Goal: Task Accomplishment & Management: Manage account settings

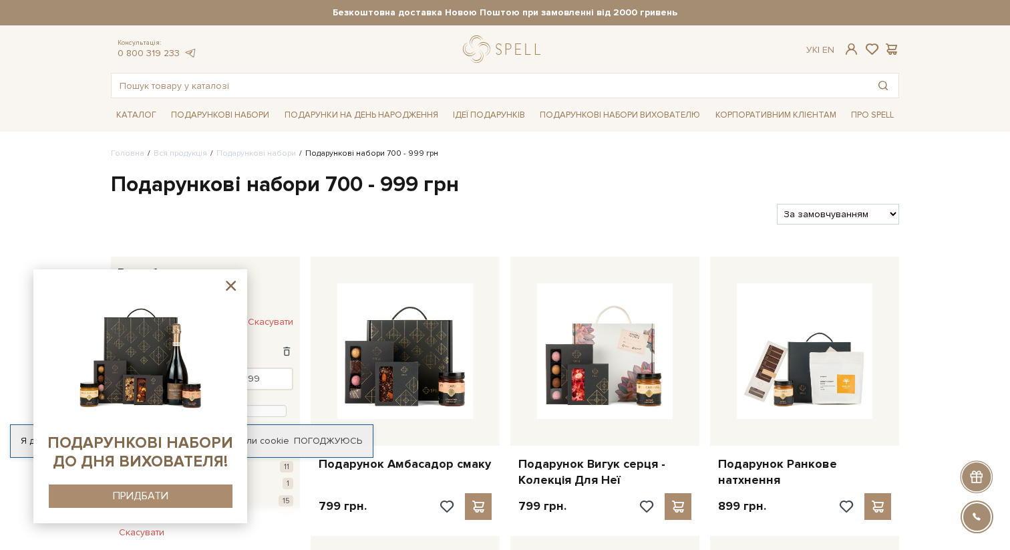
click at [235, 281] on icon at bounding box center [231, 285] width 10 height 10
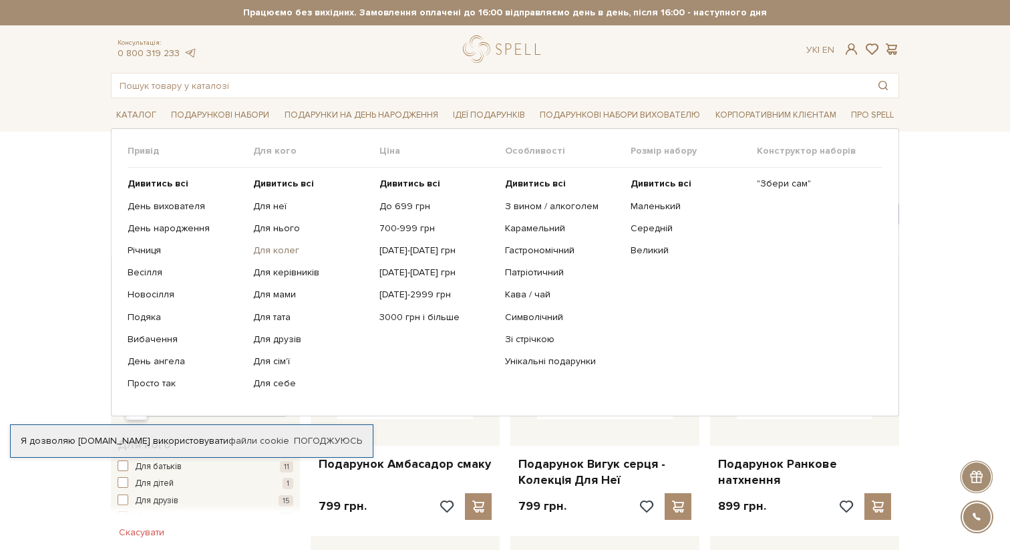
click at [276, 254] on link "Для колег" at bounding box center [311, 250] width 116 height 12
click at [403, 317] on link "3000 грн і більше" at bounding box center [437, 317] width 116 height 12
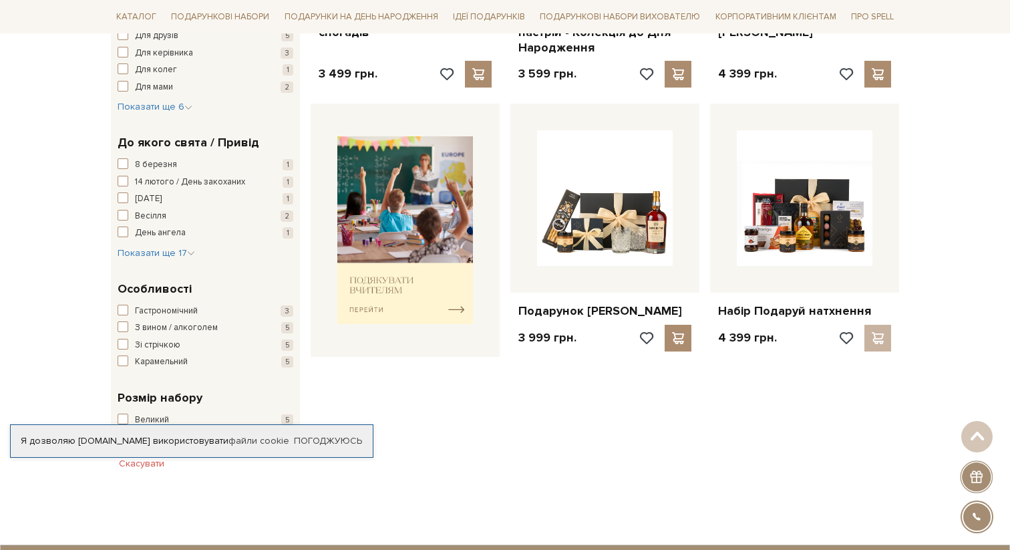
scroll to position [475, 0]
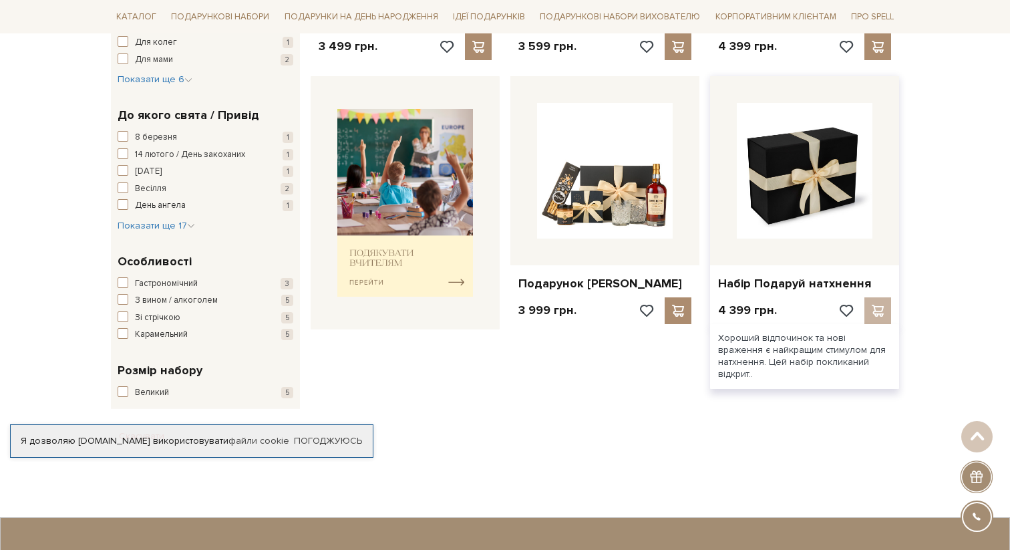
click at [813, 190] on img at bounding box center [805, 171] width 136 height 136
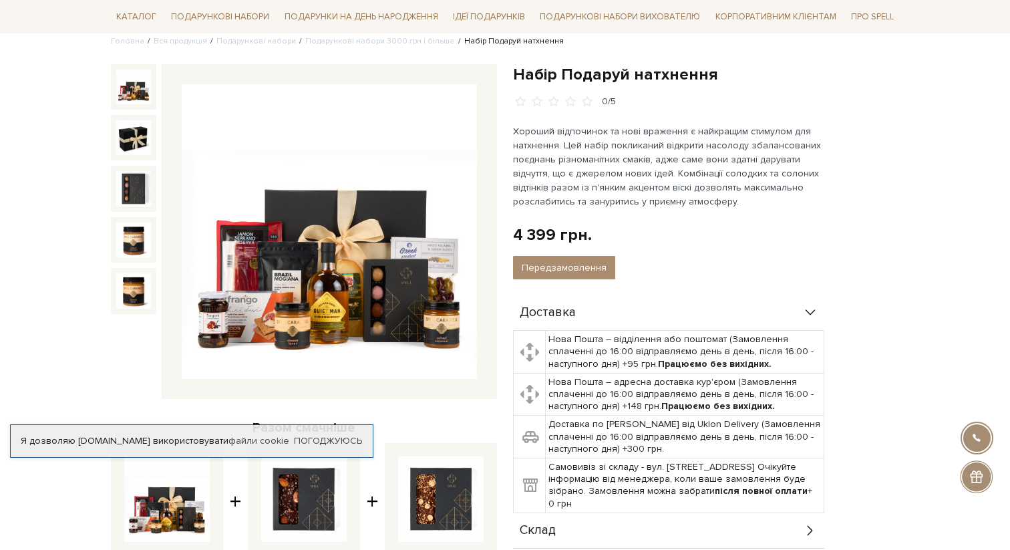
scroll to position [121, 0]
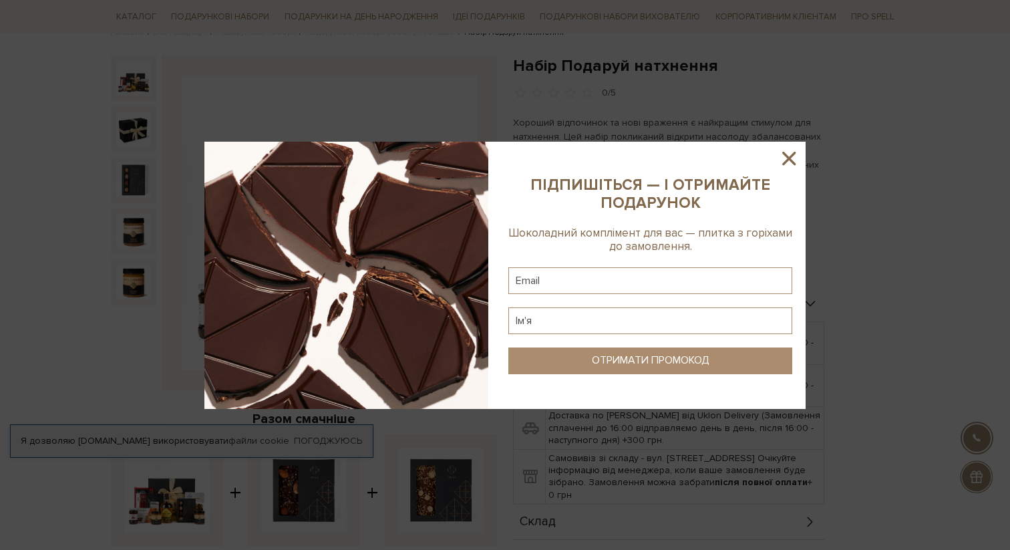
click at [793, 158] on icon at bounding box center [788, 158] width 23 height 23
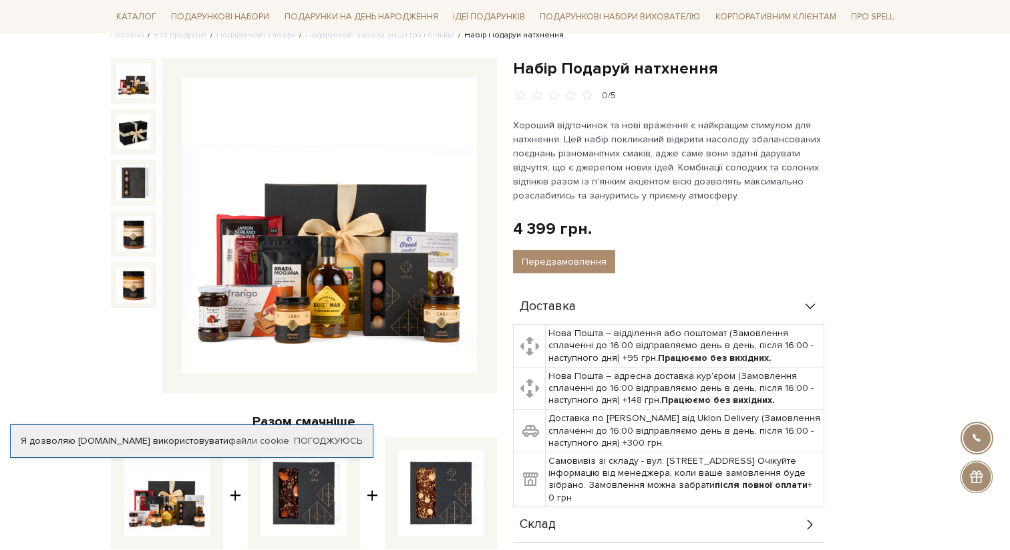
scroll to position [103, 0]
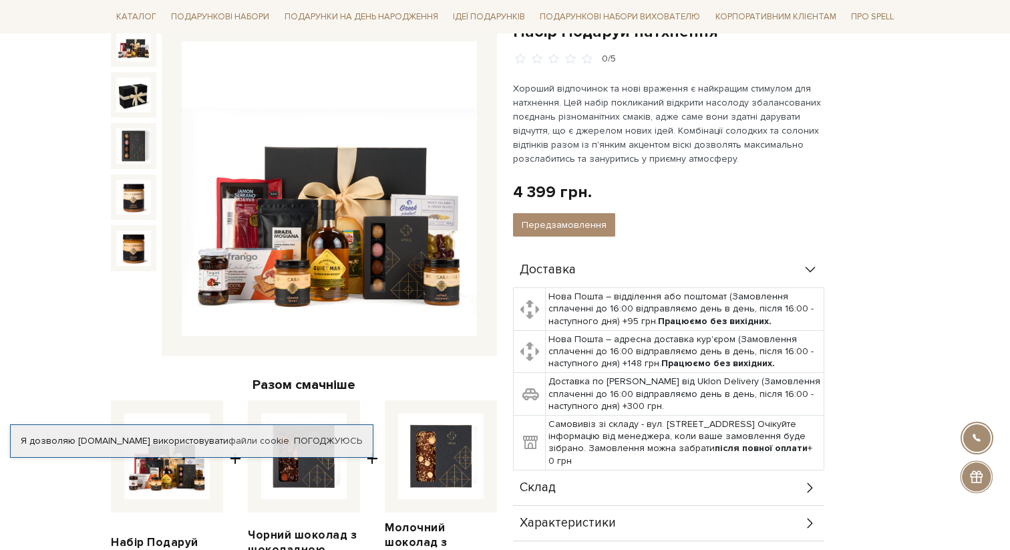
scroll to position [150, 0]
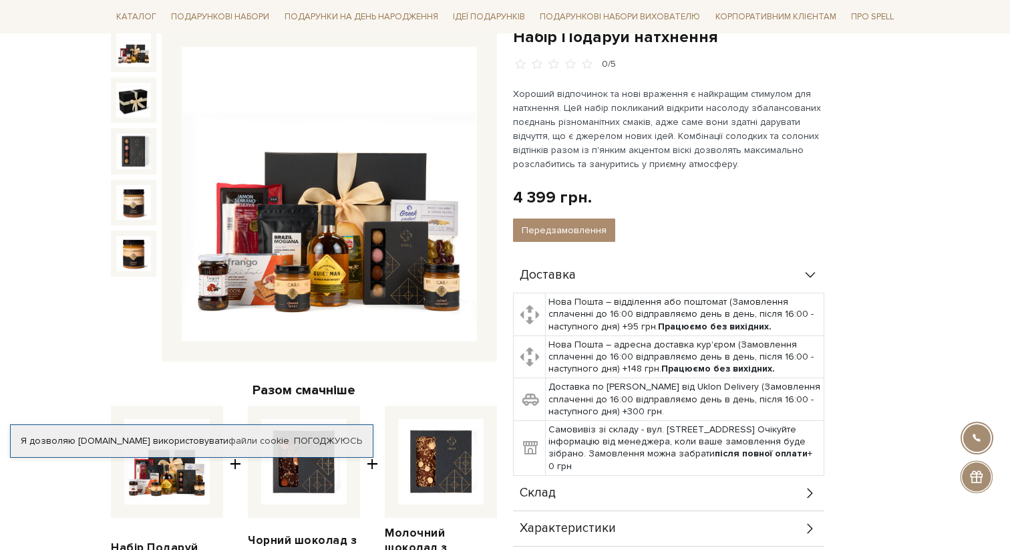
click at [340, 280] on img at bounding box center [329, 194] width 295 height 295
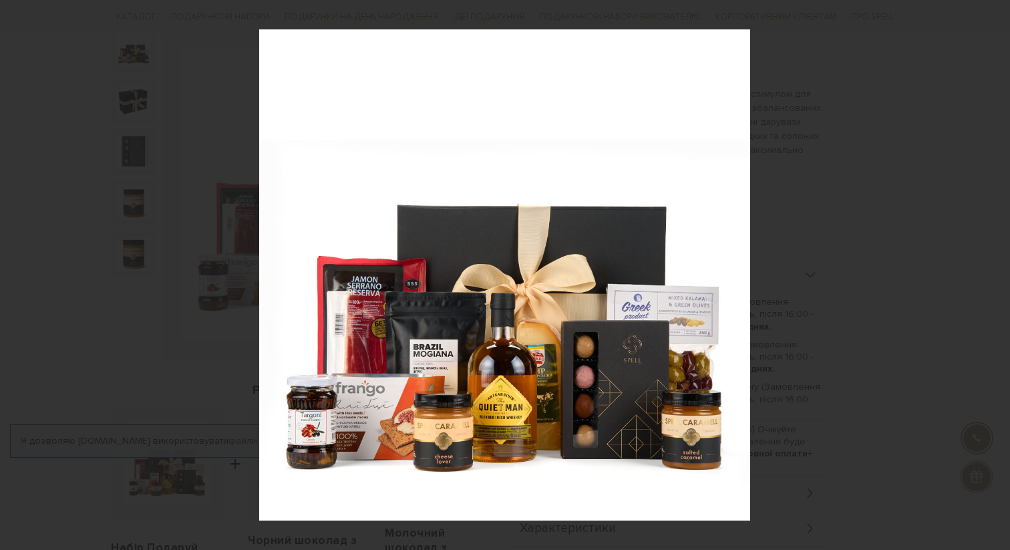
click at [996, 17] on div "1 / 5" at bounding box center [505, 275] width 1010 height 550
click at [994, 17] on icon at bounding box center [995, 15] width 16 height 16
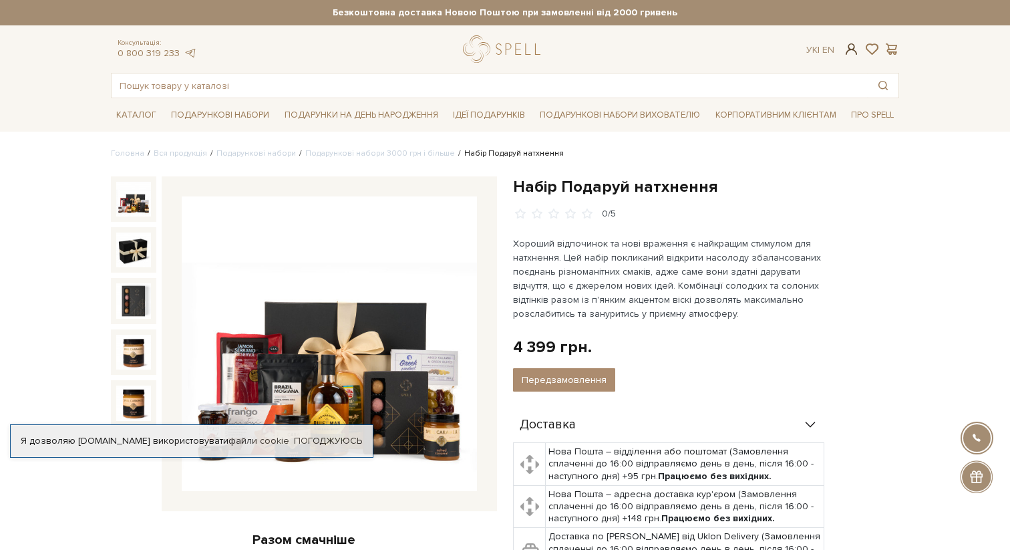
click at [847, 52] on span at bounding box center [851, 49] width 16 height 14
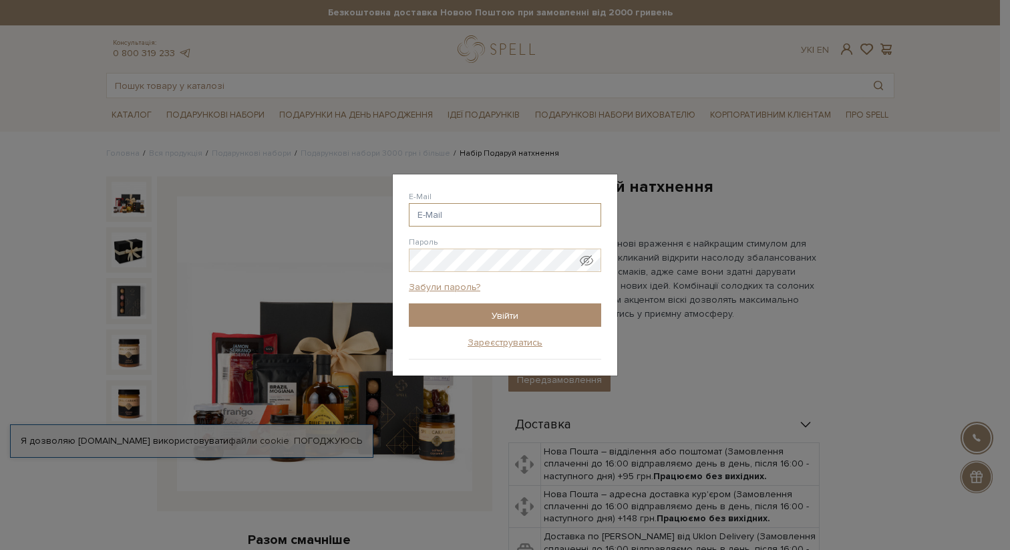
click at [514, 216] on input "E-Mail" at bounding box center [505, 214] width 192 height 23
type input "aleksandrameshcheriakova@gmail.com"
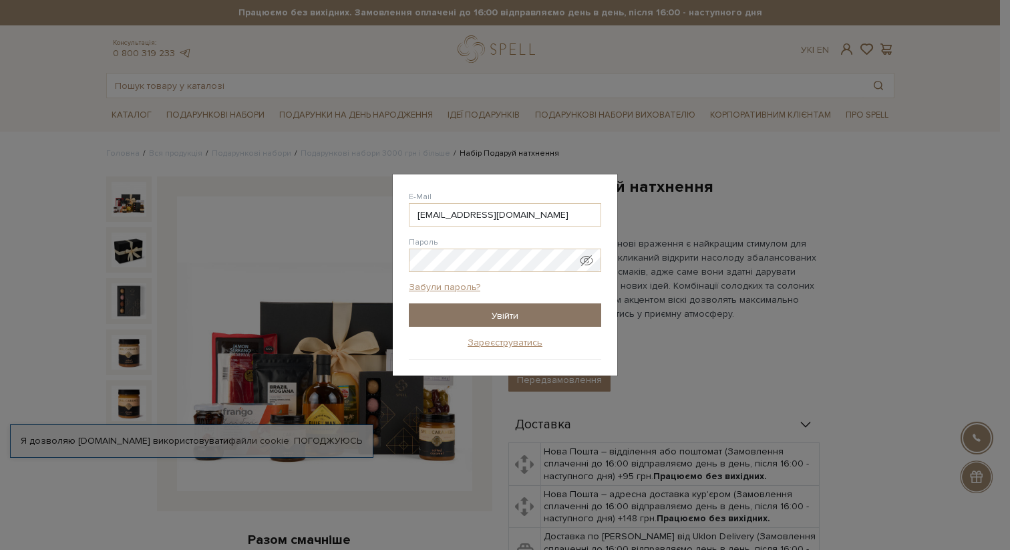
click at [504, 320] on input "Увійти" at bounding box center [505, 314] width 192 height 23
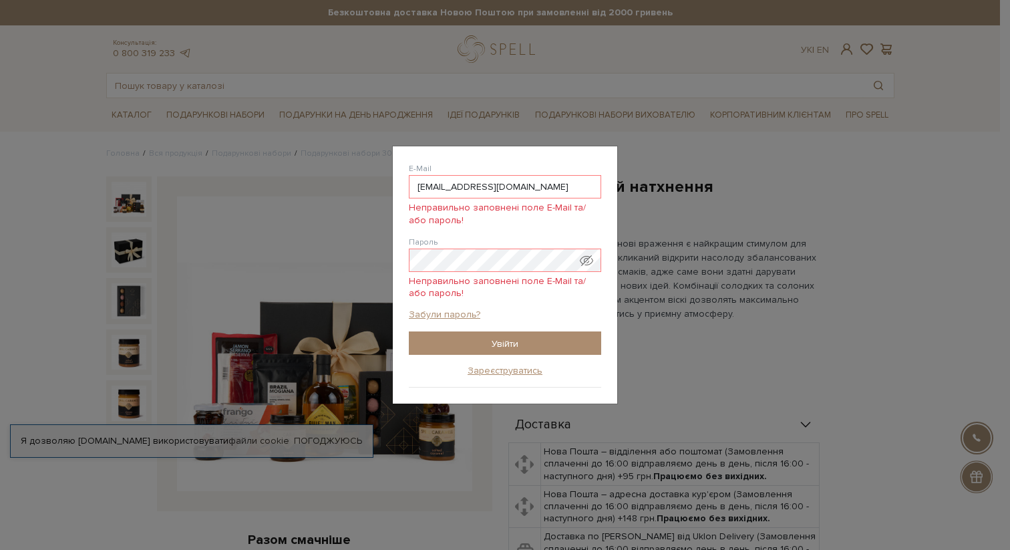
click at [589, 260] on span "Показати пароль у вигляді звичайного тексту. Попередження: це відобразить ваш п…" at bounding box center [586, 260] width 13 height 13
click at [502, 349] on input "Увійти" at bounding box center [505, 342] width 192 height 23
click at [446, 316] on link "Забули пароль?" at bounding box center [444, 315] width 71 height 12
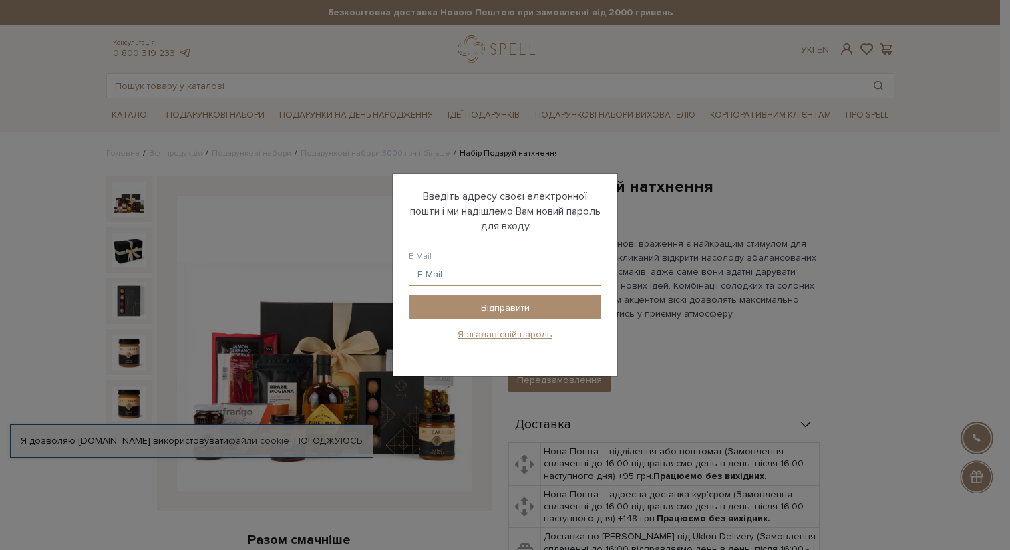
click at [449, 278] on input "E-Mail" at bounding box center [505, 273] width 192 height 23
click at [449, 275] on input "E-Mail" at bounding box center [505, 273] width 192 height 23
type input "ф"
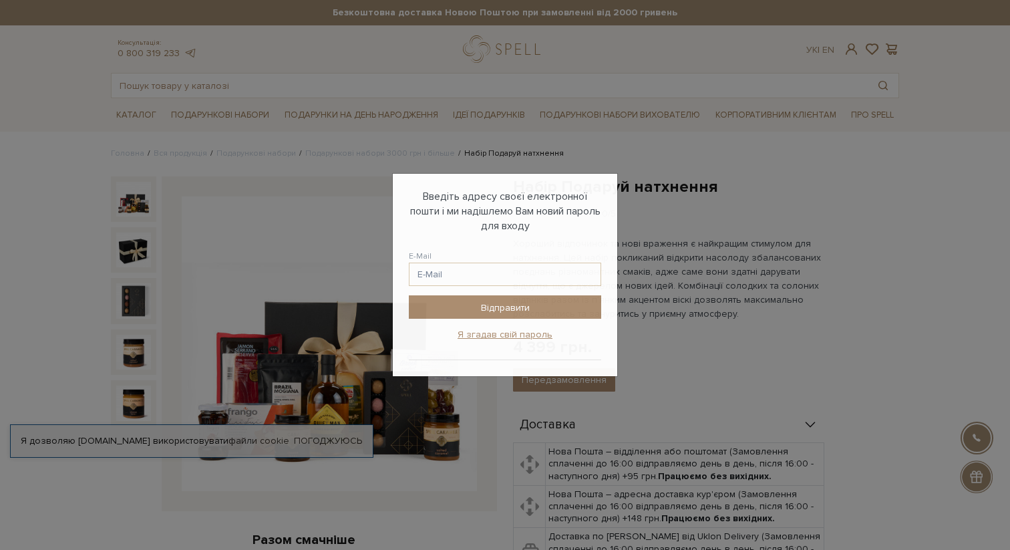
click at [831, 57] on div "Авторизація E-Mail Пароль Забули пароль? Увійти Зареєструватись Забули пароль? …" at bounding box center [505, 275] width 1010 height 550
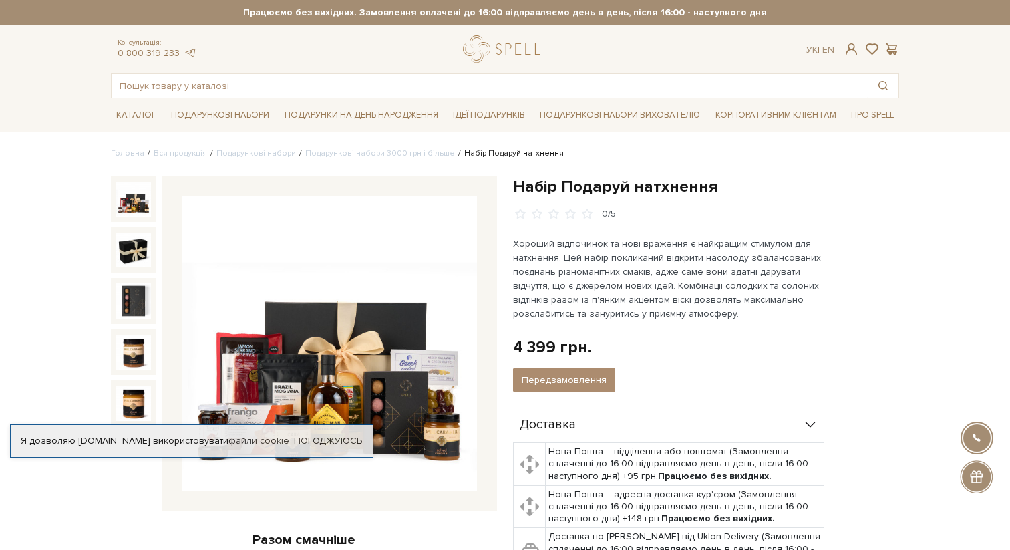
click at [849, 54] on span at bounding box center [851, 49] width 16 height 14
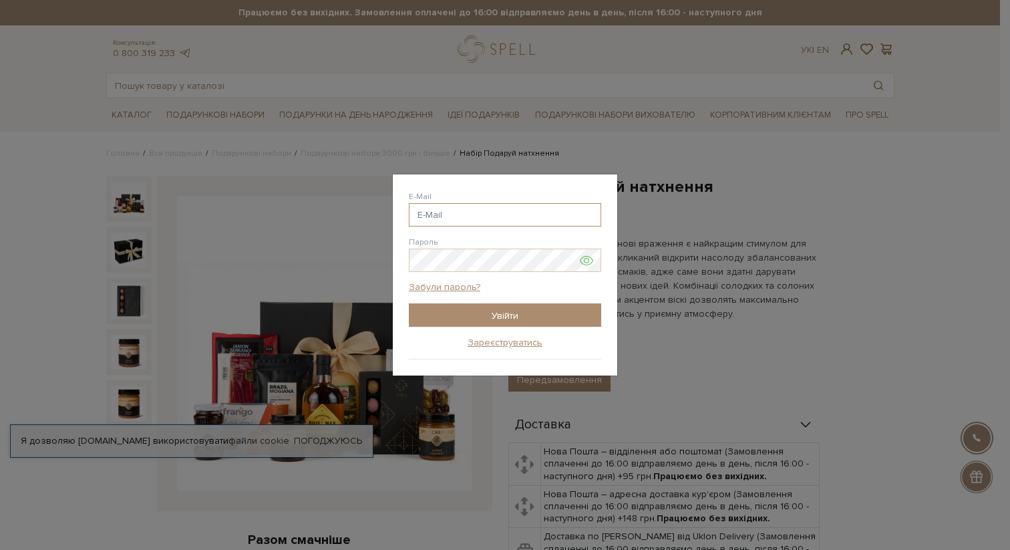
click at [541, 210] on input "E-Mail" at bounding box center [505, 214] width 192 height 23
type input "aleksandrameshcheriakova@gmail.com"
click at [502, 309] on input "Увійти" at bounding box center [505, 314] width 192 height 23
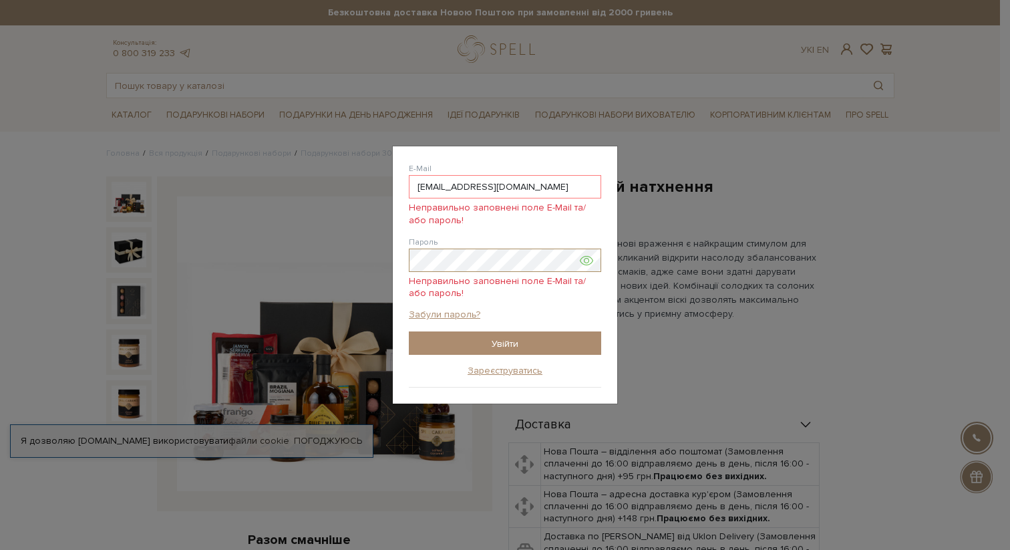
click at [373, 262] on div "Авторизація E-Mail aleksandrameshcheriakova@gmail.com Неправильно заповнені пол…" at bounding box center [505, 275] width 1010 height 550
click at [429, 317] on link "Забули пароль?" at bounding box center [444, 315] width 71 height 12
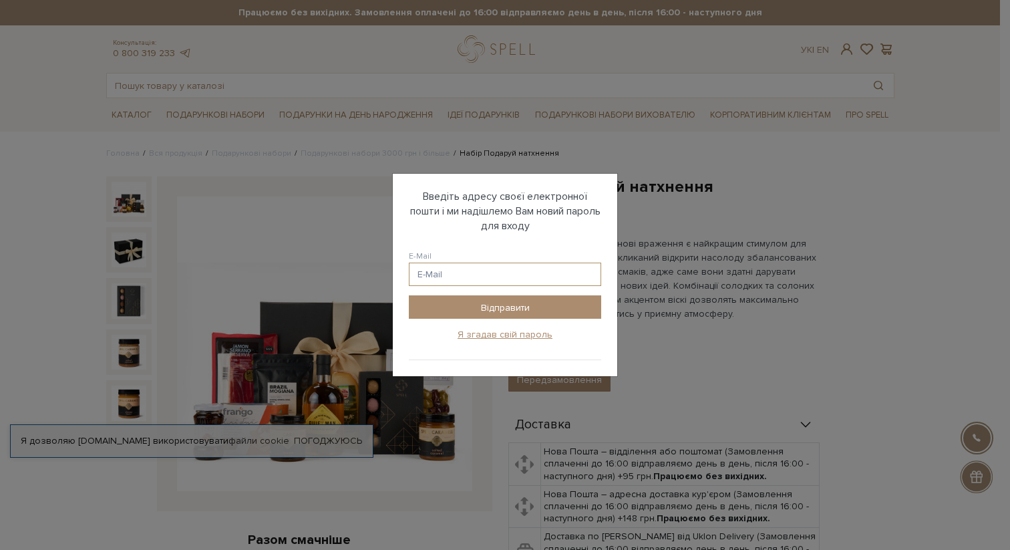
click at [447, 281] on input "E-Mail" at bounding box center [505, 273] width 192 height 23
type input "ф"
type input "aleksandrameshcheriakova@gmail.com"
click at [445, 307] on input "Відправити" at bounding box center [505, 306] width 192 height 23
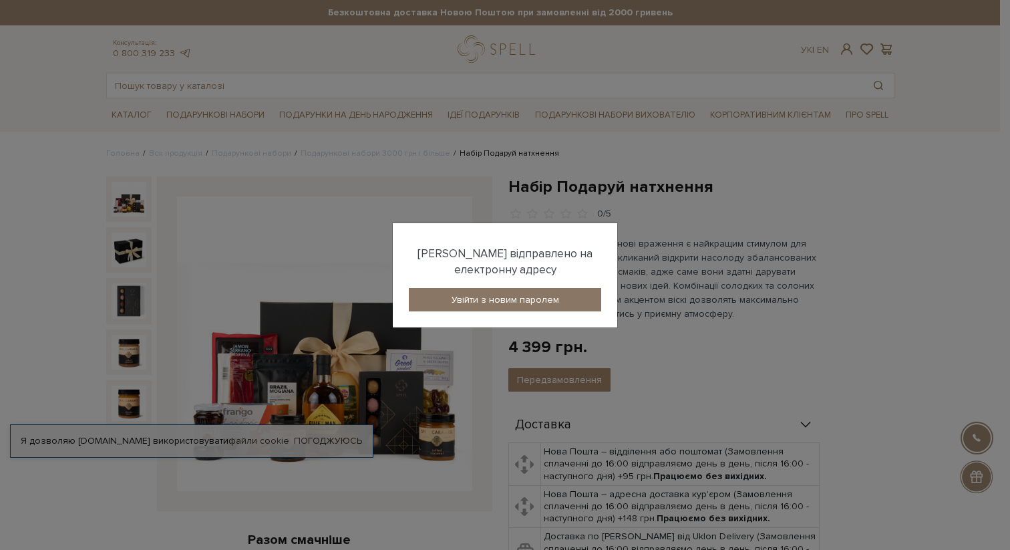
click at [534, 295] on link "Увійти з новим паролем" at bounding box center [505, 299] width 192 height 23
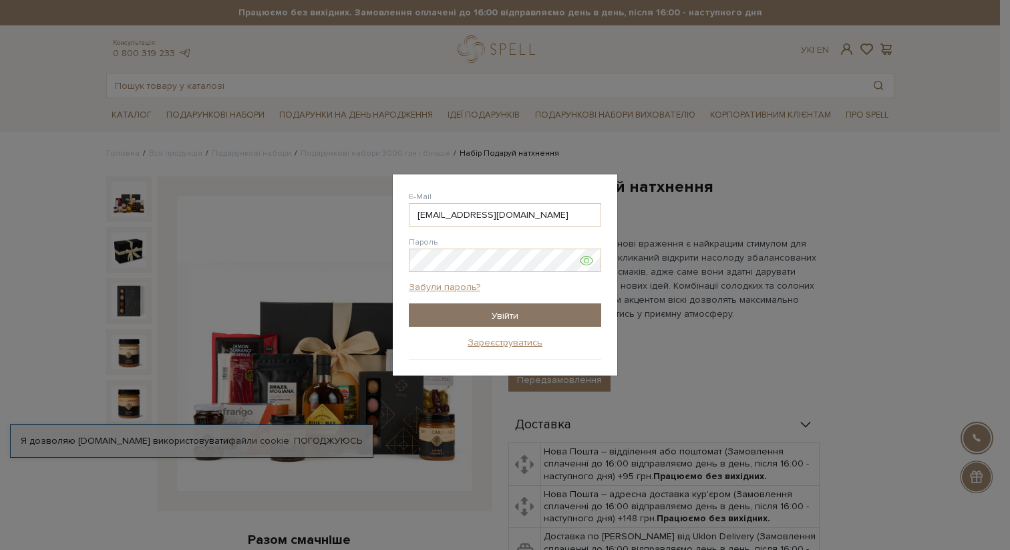
click at [448, 315] on input "Увійти" at bounding box center [505, 314] width 192 height 23
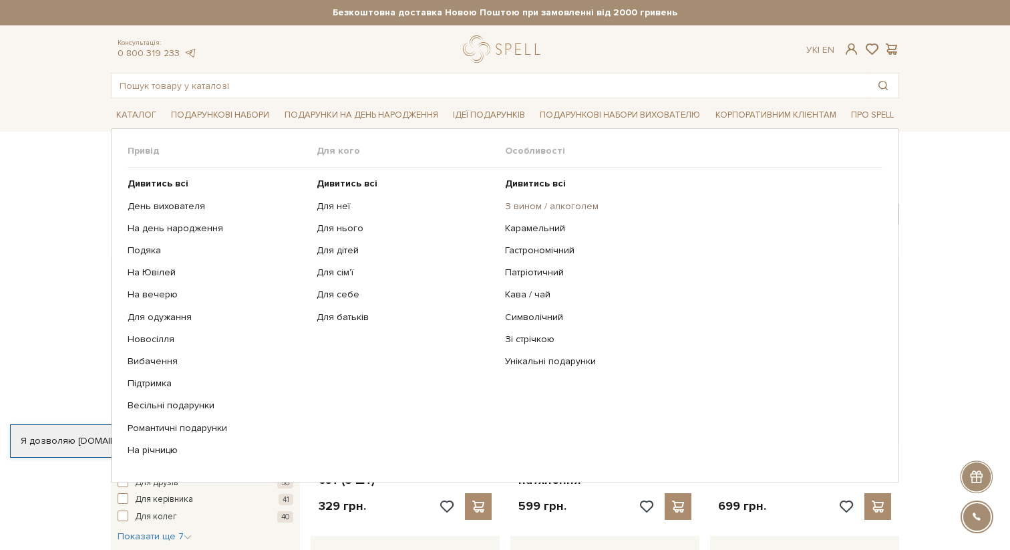
click at [540, 210] on link "З вином / алкоголем" at bounding box center [688, 206] width 367 height 12
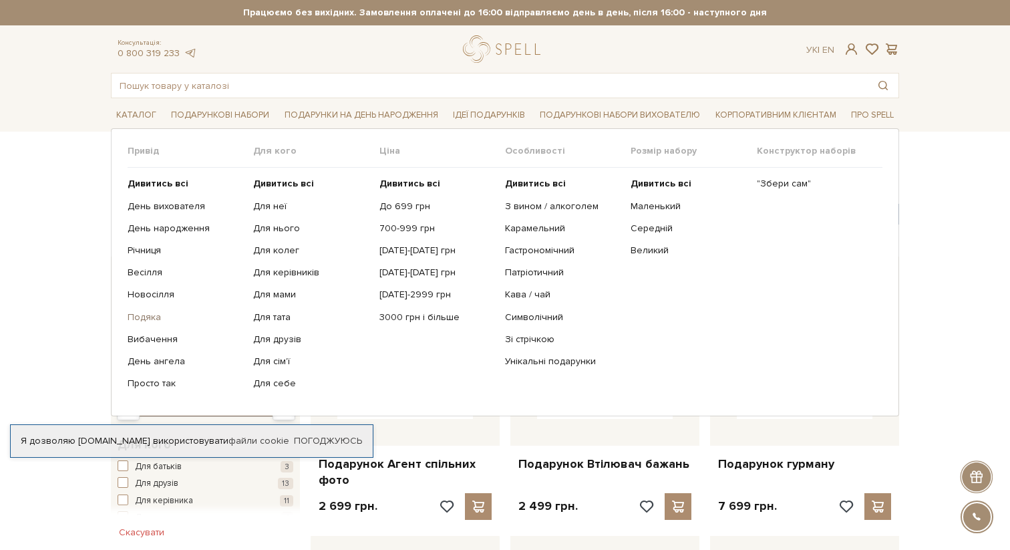
click at [145, 321] on link "Подяка" at bounding box center [186, 317] width 116 height 12
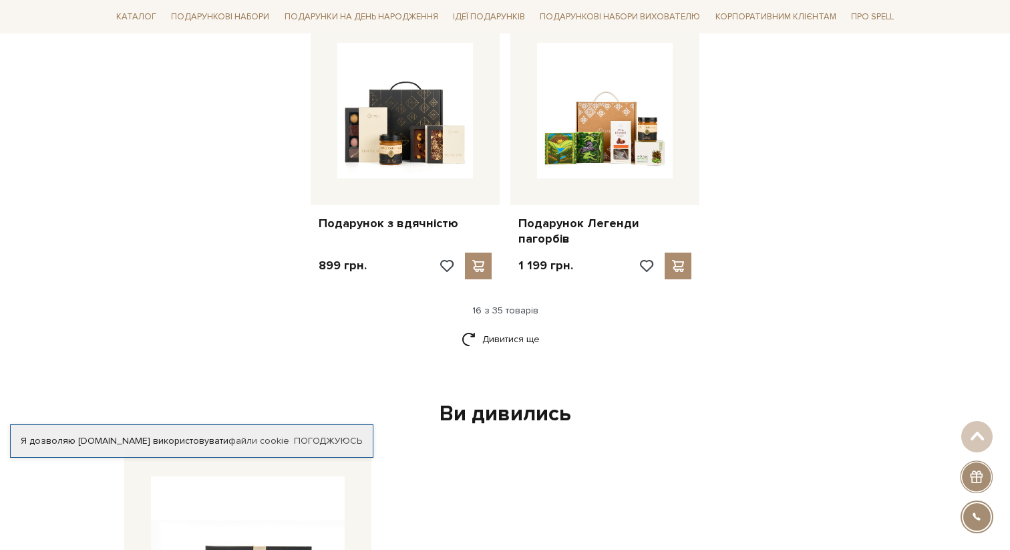
scroll to position [1685, 0]
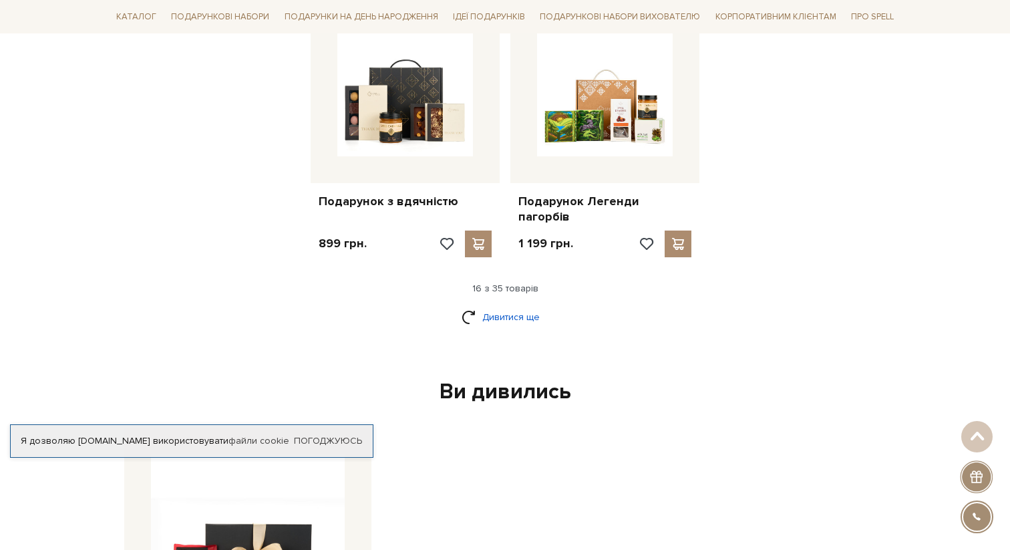
click at [524, 305] on link "Дивитися ще" at bounding box center [504, 316] width 87 height 23
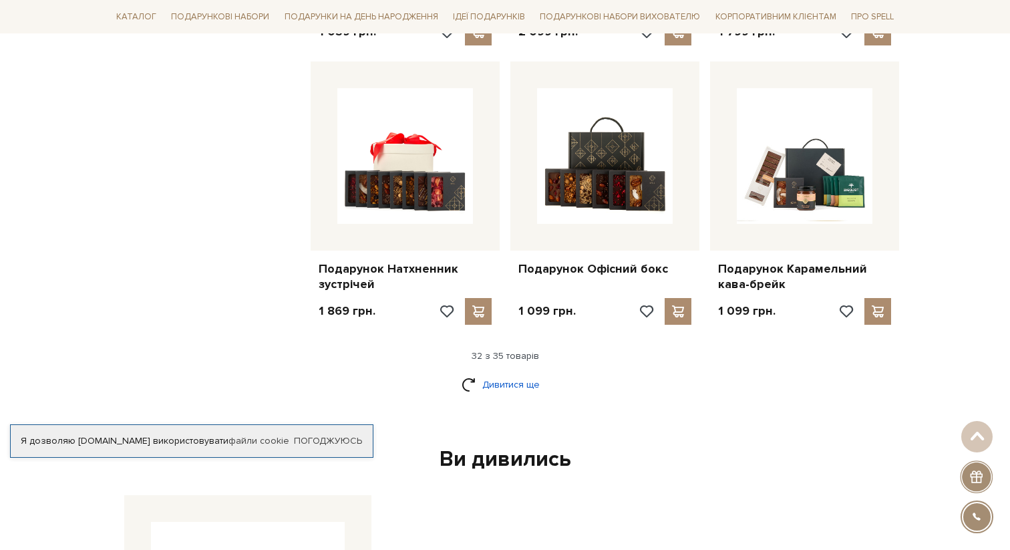
scroll to position [3014, 0]
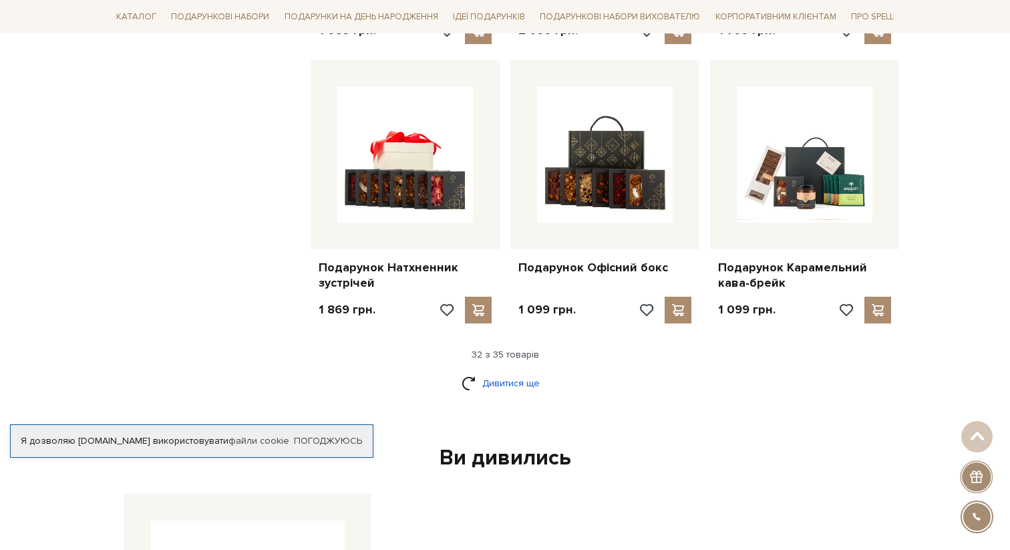
click at [497, 371] on link "Дивитися ще" at bounding box center [504, 382] width 87 height 23
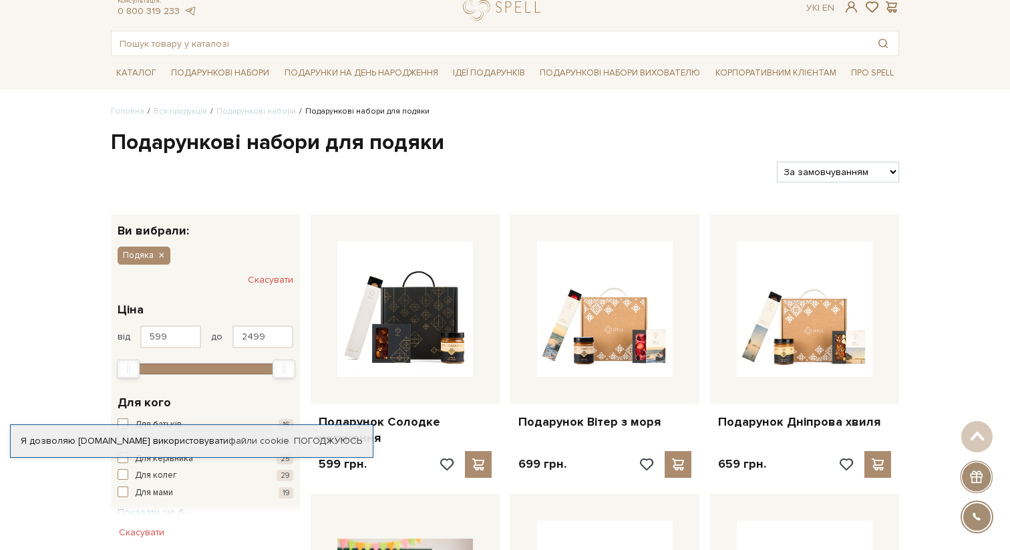
scroll to position [0, 0]
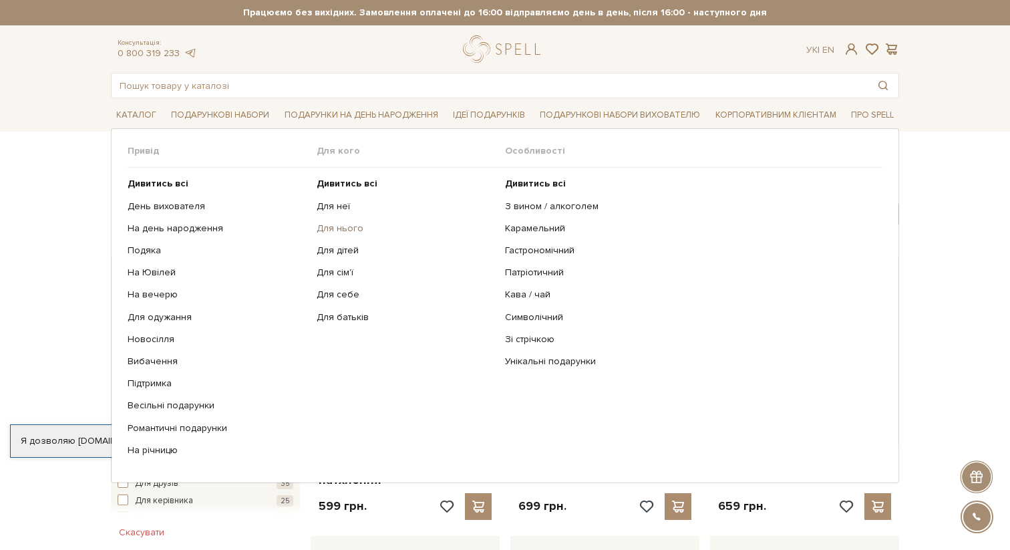
click at [340, 227] on link "Для нього" at bounding box center [406, 228] width 179 height 12
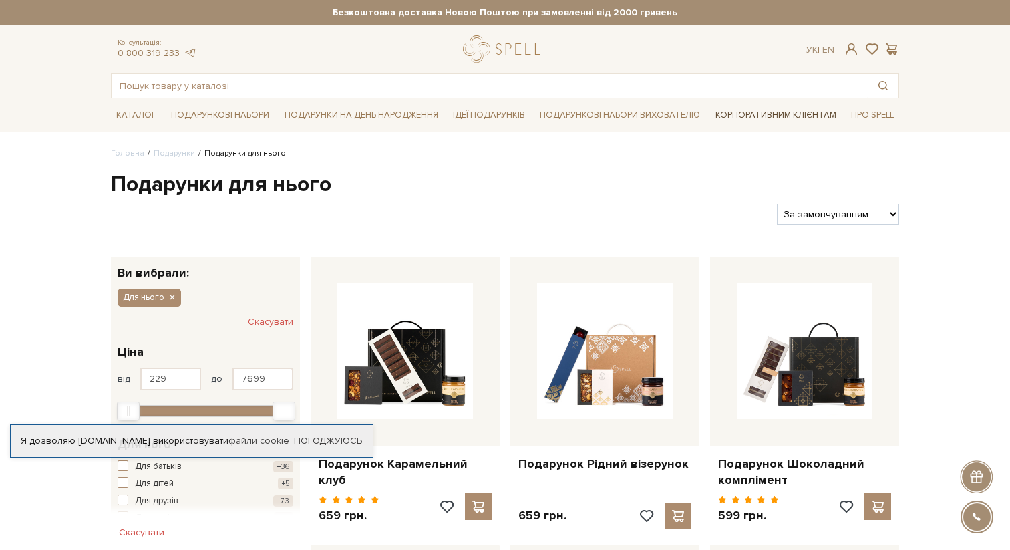
click at [755, 114] on link "Корпоративним клієнтам" at bounding box center [776, 115] width 132 height 23
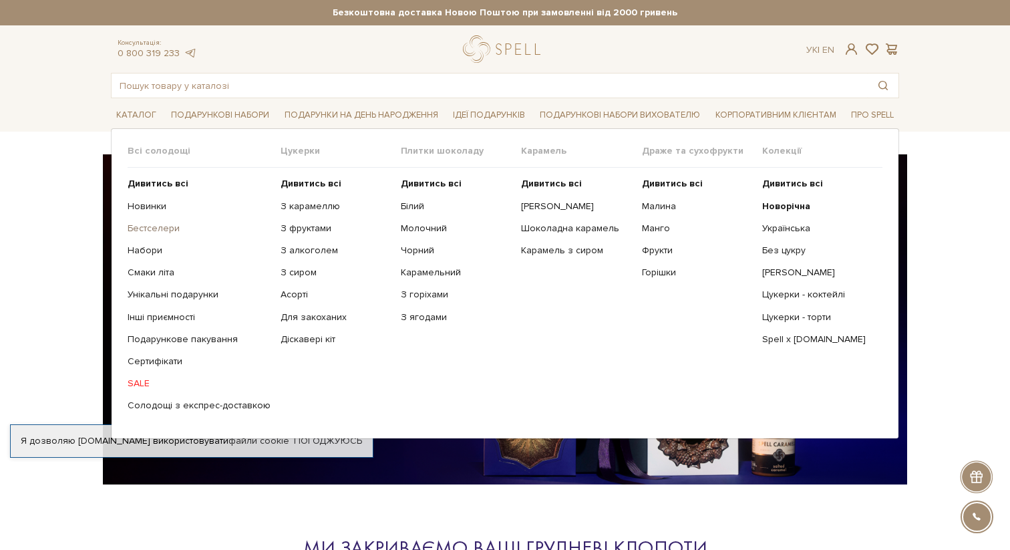
click at [151, 230] on link "Бестселери" at bounding box center [199, 228] width 143 height 12
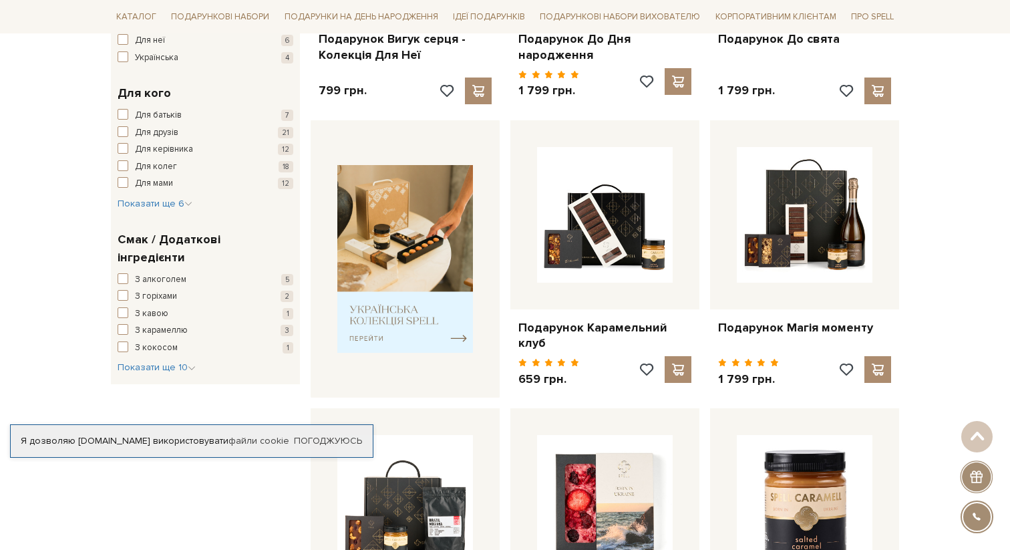
scroll to position [427, 0]
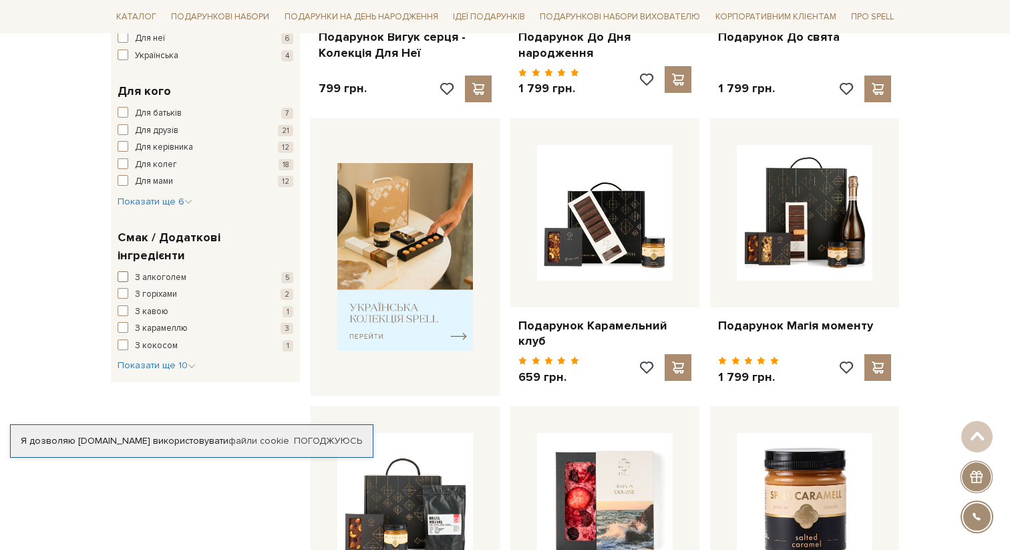
click at [124, 271] on span "button" at bounding box center [123, 276] width 11 height 11
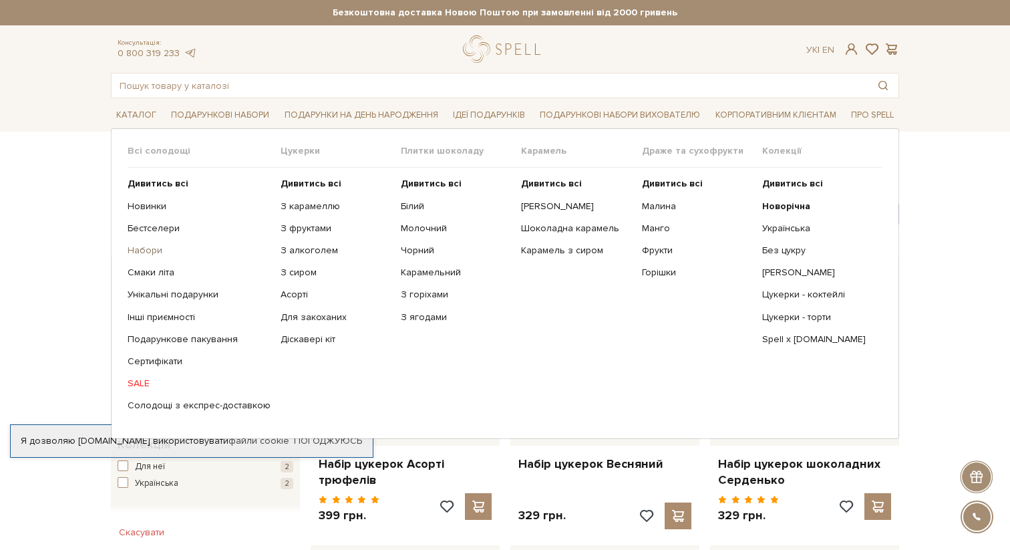
click at [148, 250] on link "Набори" at bounding box center [199, 250] width 143 height 12
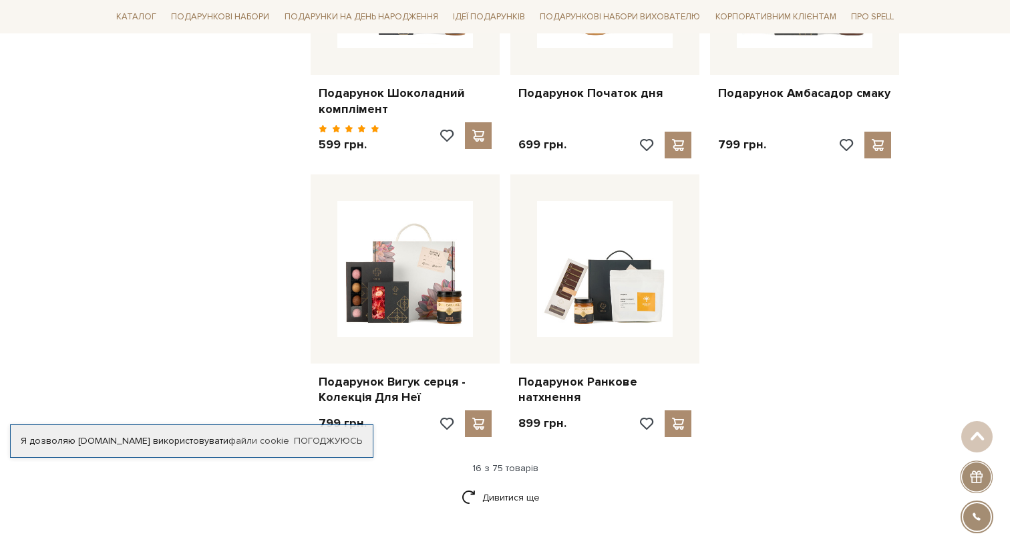
scroll to position [1543, 0]
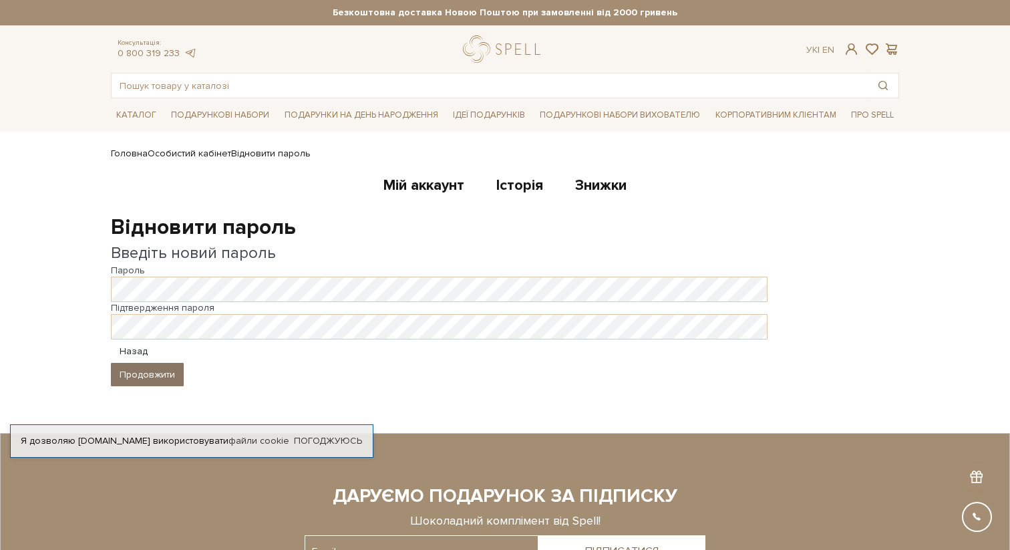
click at [146, 371] on button "Продовжити" at bounding box center [147, 374] width 73 height 23
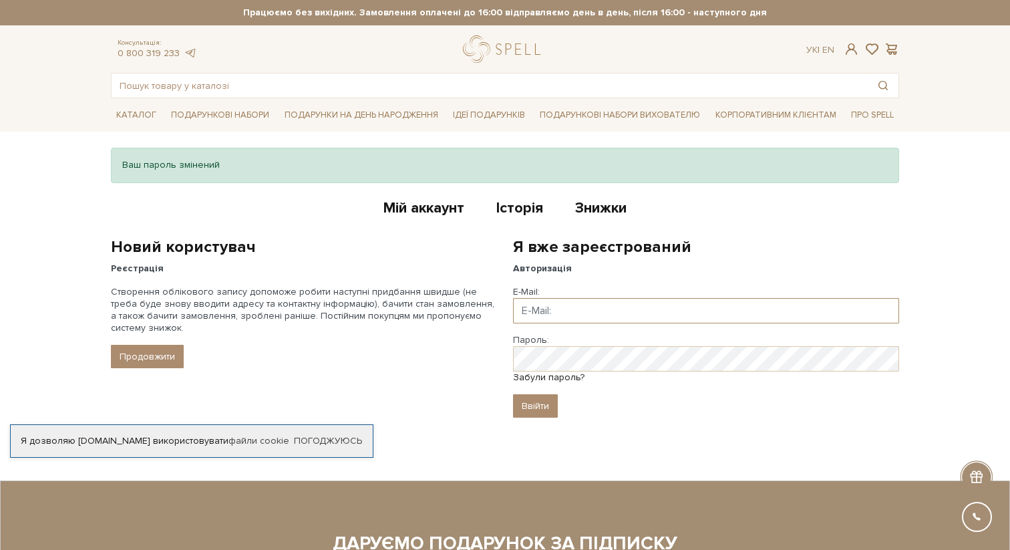
click at [566, 317] on input "Email" at bounding box center [706, 310] width 386 height 25
type input "aleksandrameshcheriakova@gmail.com"
click at [541, 411] on input "Ввійти" at bounding box center [535, 405] width 45 height 23
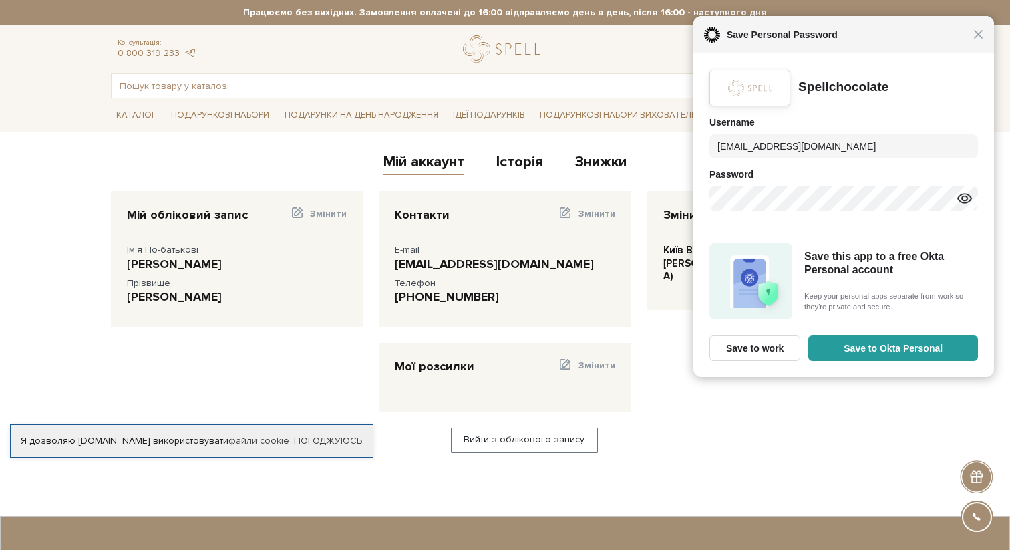
click at [979, 40] on div "Close Save Personal Password" at bounding box center [843, 34] width 300 height 37
click at [980, 36] on span "Close" at bounding box center [980, 34] width 10 height 10
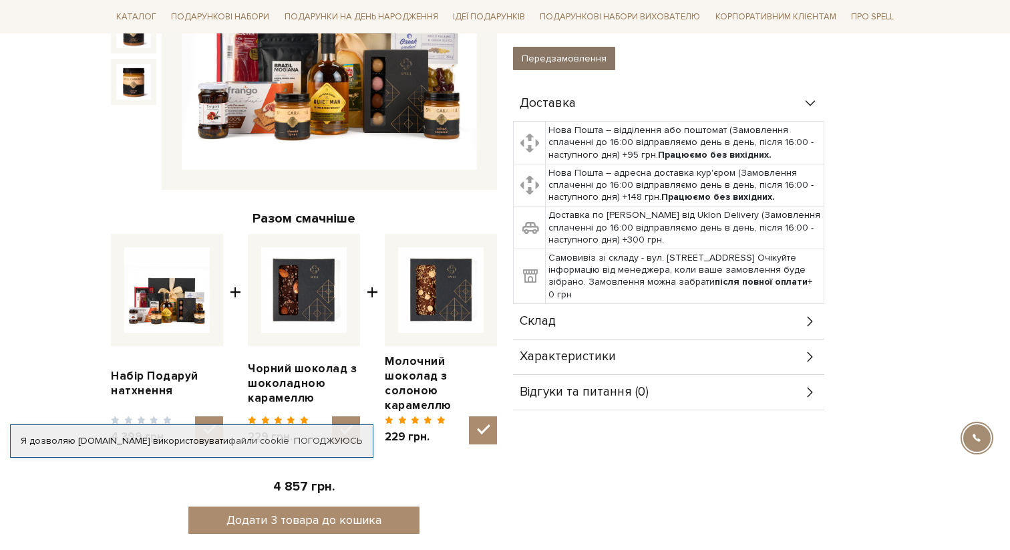
scroll to position [226, 0]
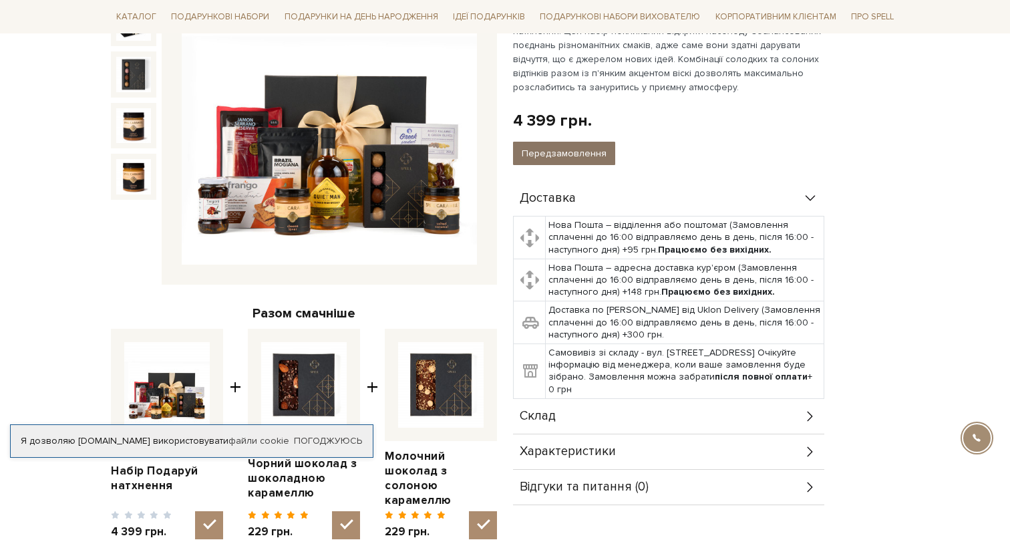
click at [597, 161] on button "Передзамовлення" at bounding box center [564, 153] width 102 height 23
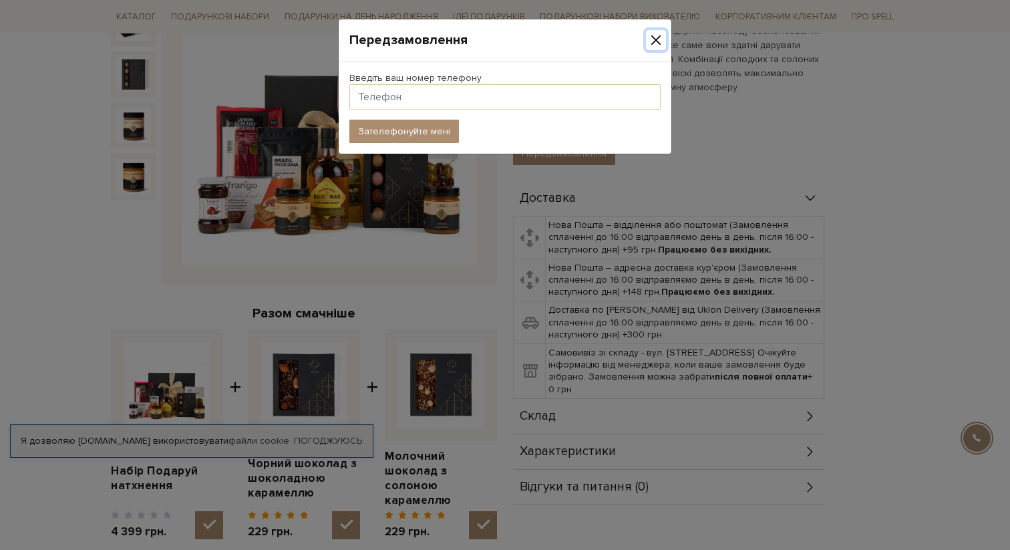
click at [653, 37] on button "Close" at bounding box center [656, 40] width 20 height 20
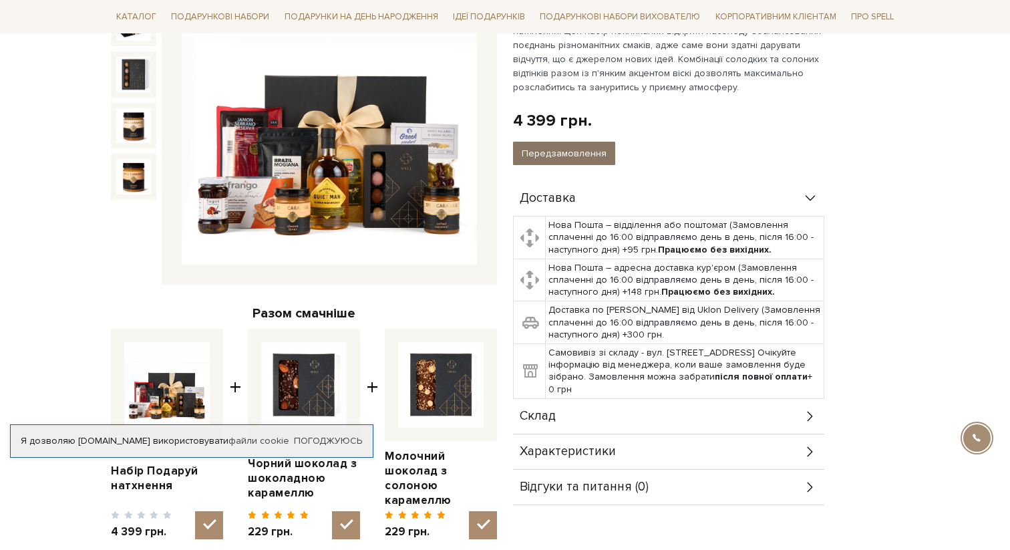
scroll to position [0, 0]
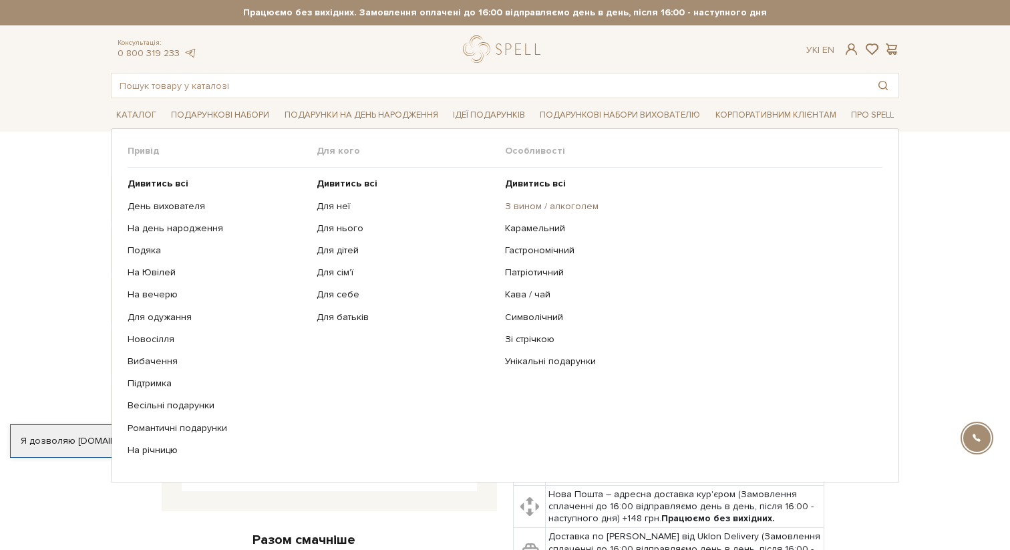
click at [545, 204] on link "З вином / алкоголем" at bounding box center [688, 206] width 367 height 12
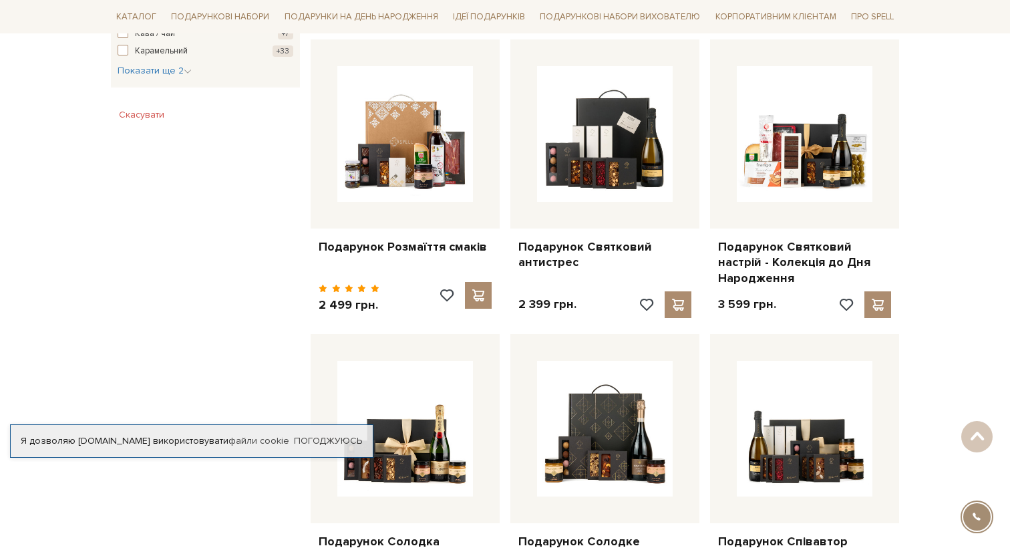
scroll to position [773, 0]
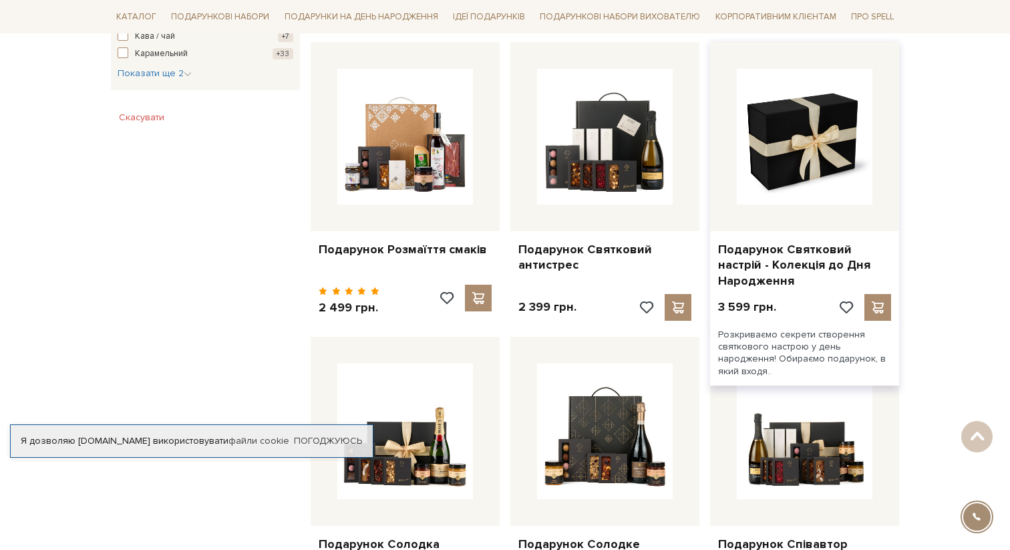
click at [811, 158] on img at bounding box center [805, 137] width 136 height 136
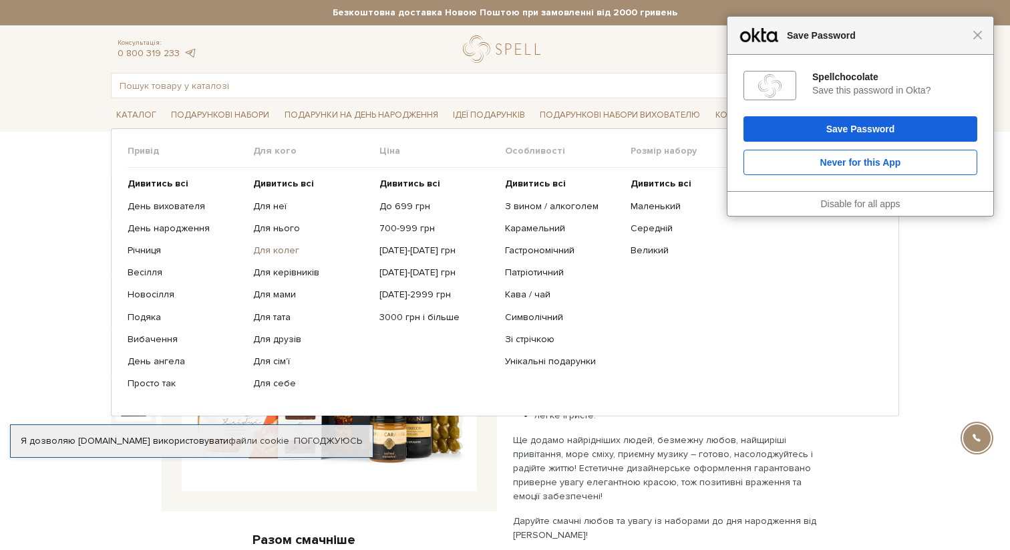
click at [282, 249] on link "Для колег" at bounding box center [311, 250] width 116 height 12
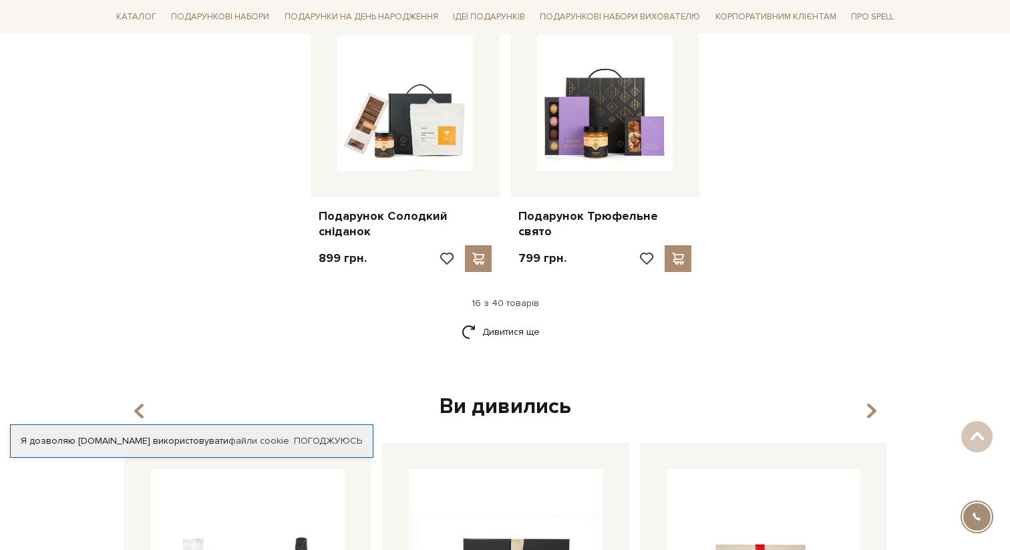
scroll to position [1653, 0]
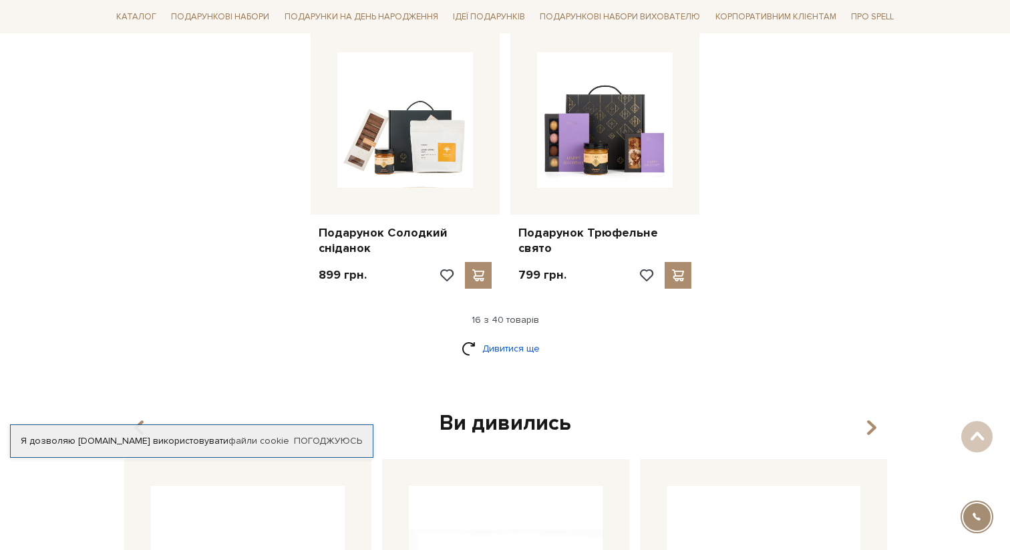
click at [506, 337] on link "Дивитися ще" at bounding box center [504, 348] width 87 height 23
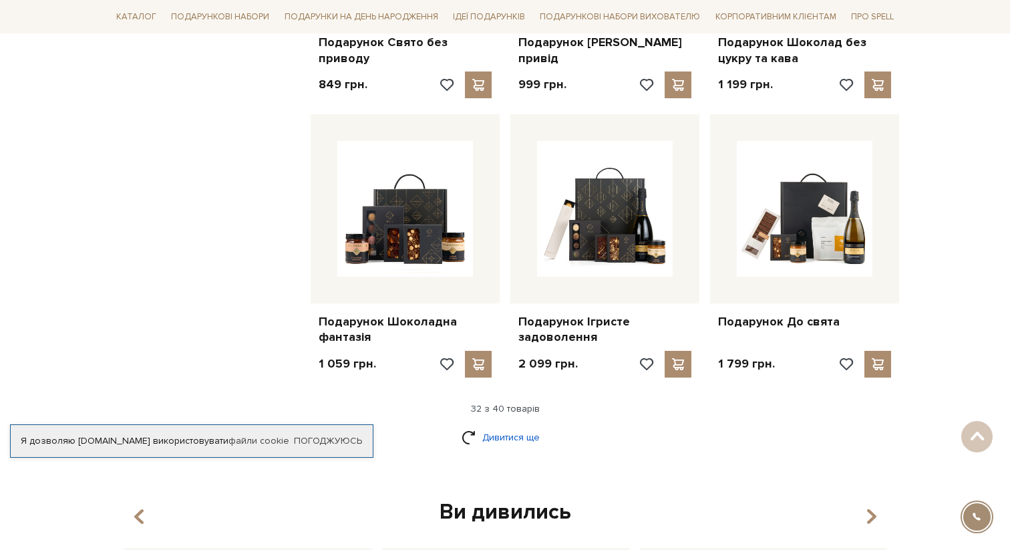
scroll to position [2969, 0]
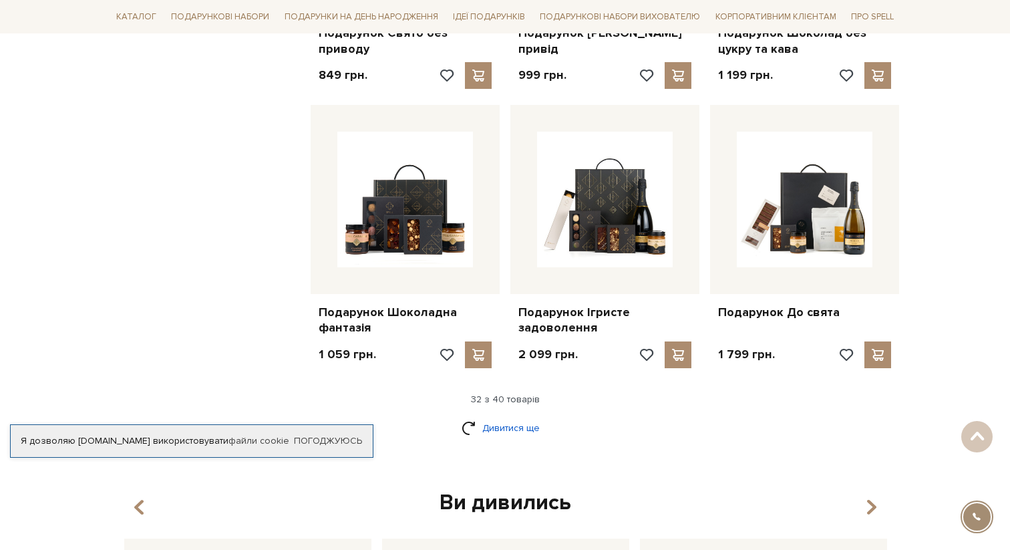
click at [519, 416] on link "Дивитися ще" at bounding box center [504, 427] width 87 height 23
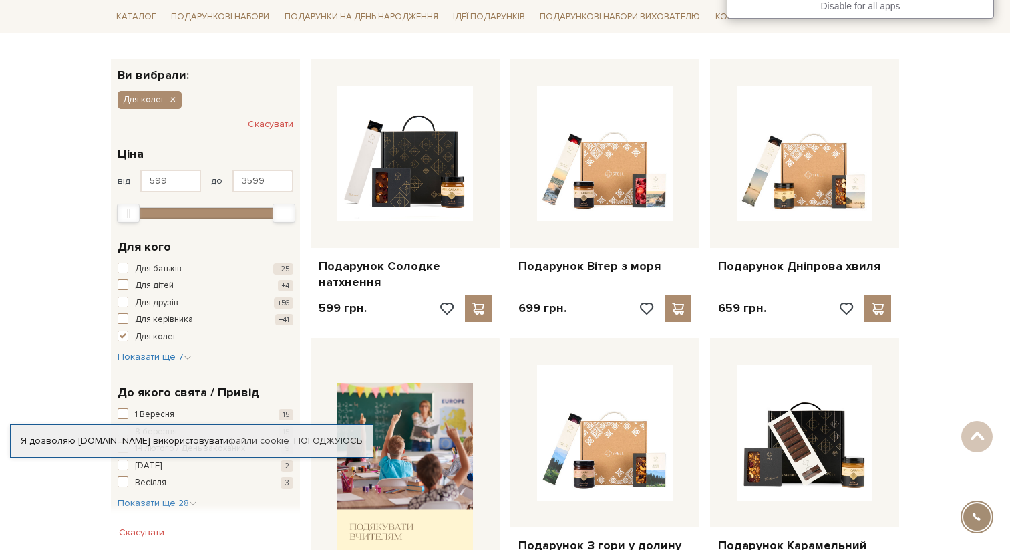
scroll to position [0, 0]
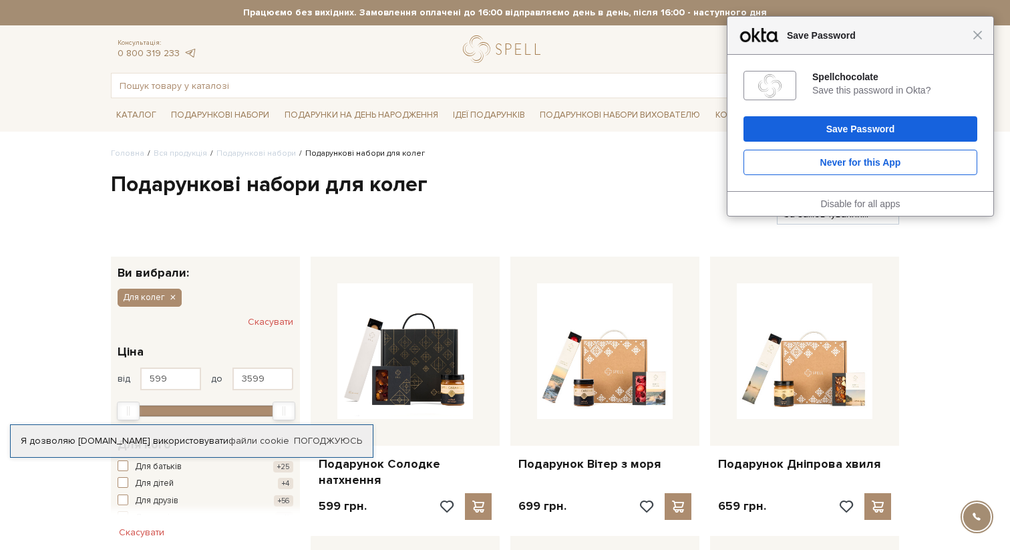
click at [976, 40] on div "Close Save Password" at bounding box center [860, 36] width 266 height 38
click at [977, 36] on span "Close" at bounding box center [977, 35] width 10 height 10
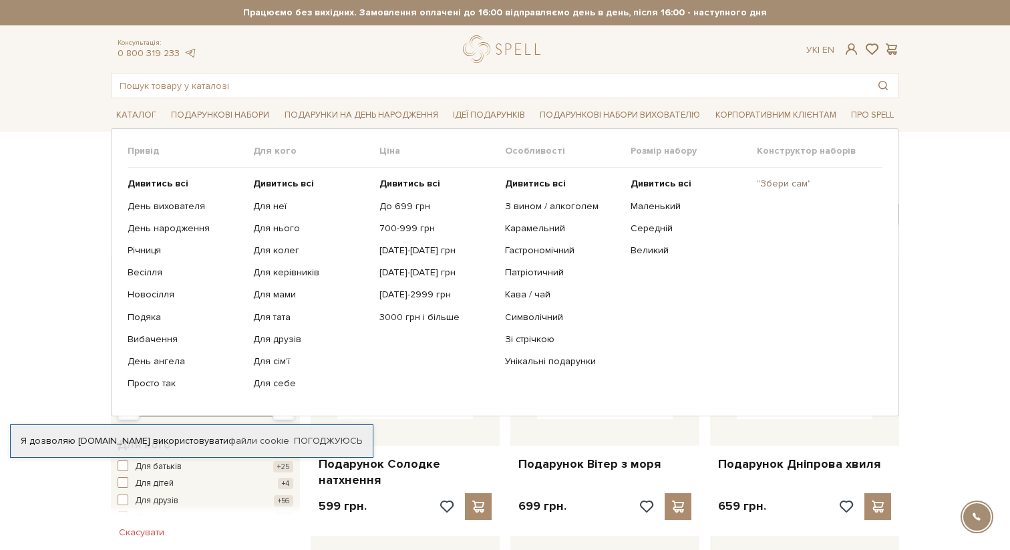
click at [799, 185] on link ""Збери сам"" at bounding box center [815, 184] width 116 height 12
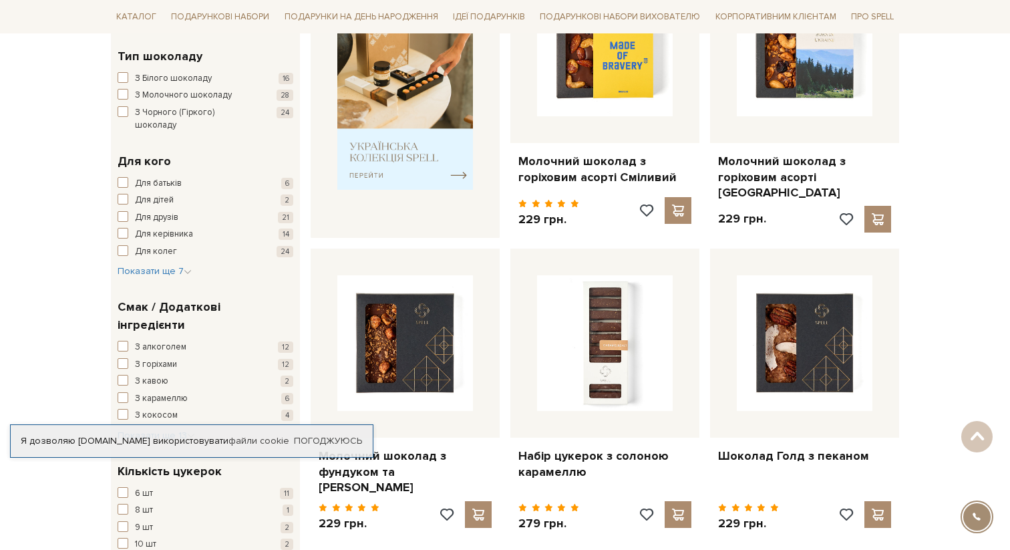
scroll to position [757, 0]
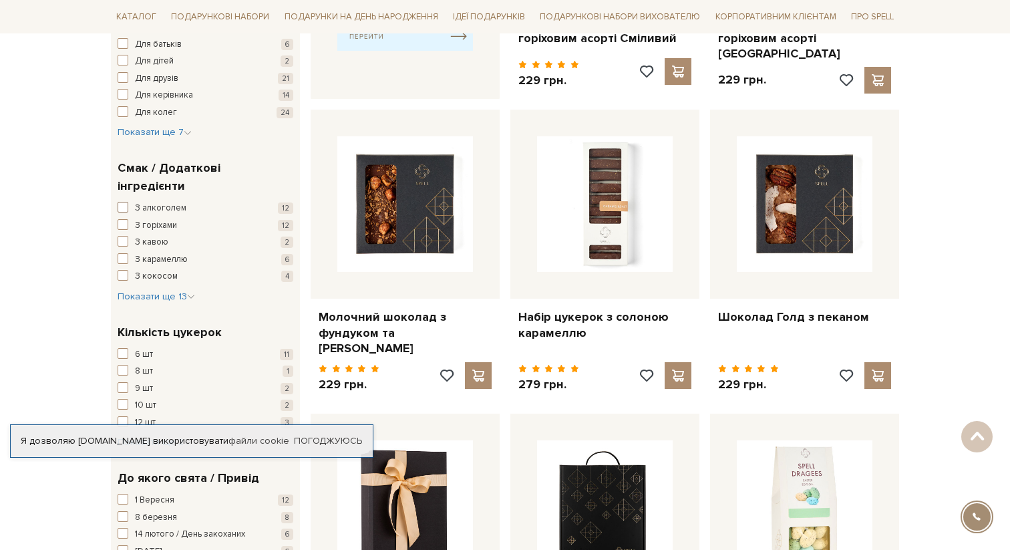
click at [162, 202] on span "З алкоголем" at bounding box center [160, 208] width 51 height 13
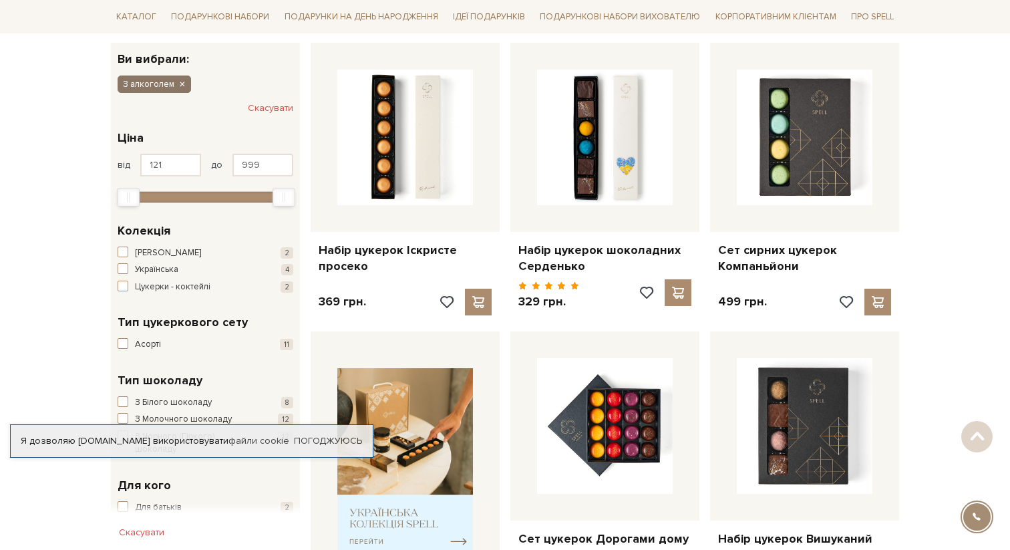
scroll to position [261, 0]
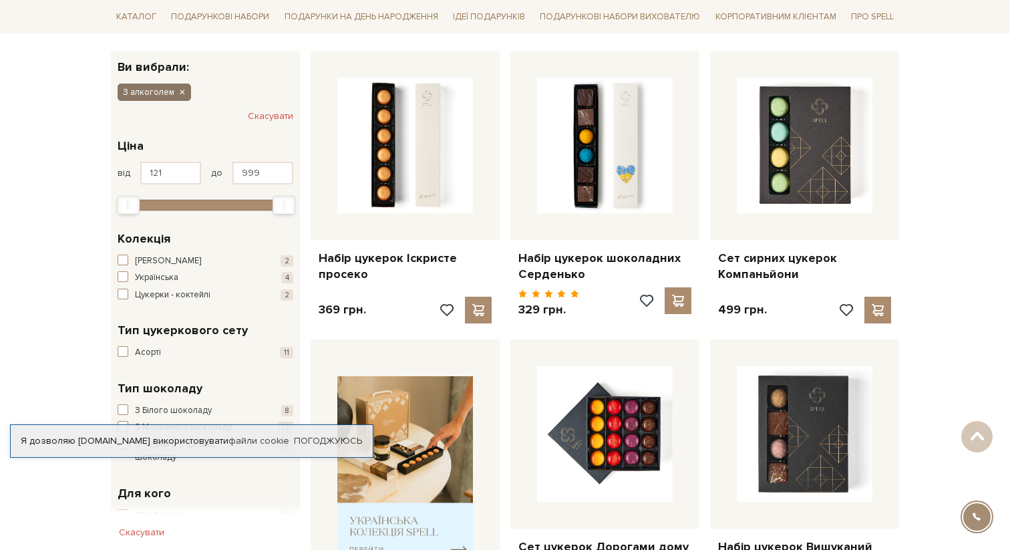
click at [181, 94] on icon "button" at bounding box center [182, 93] width 8 height 12
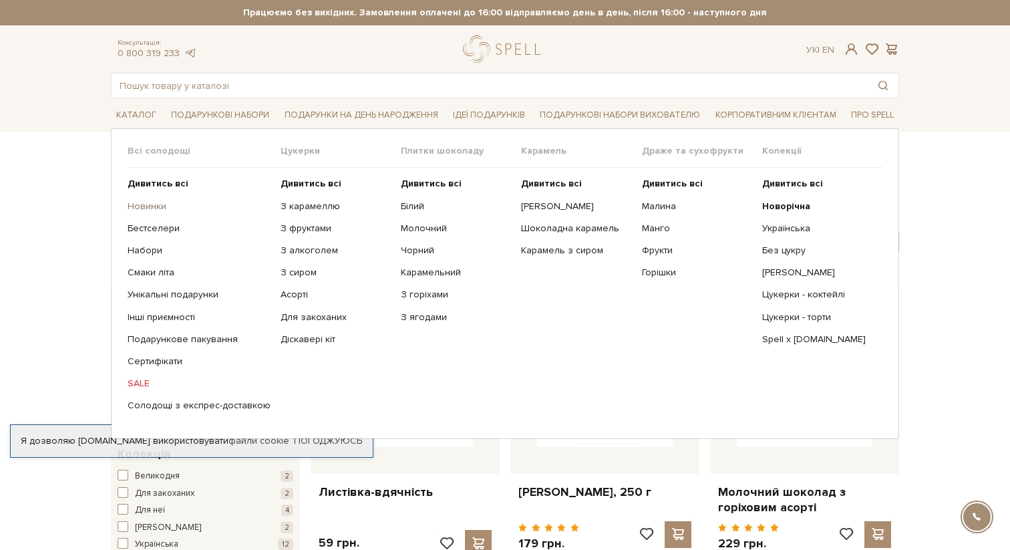
click at [156, 202] on link "Новинки" at bounding box center [199, 206] width 143 height 12
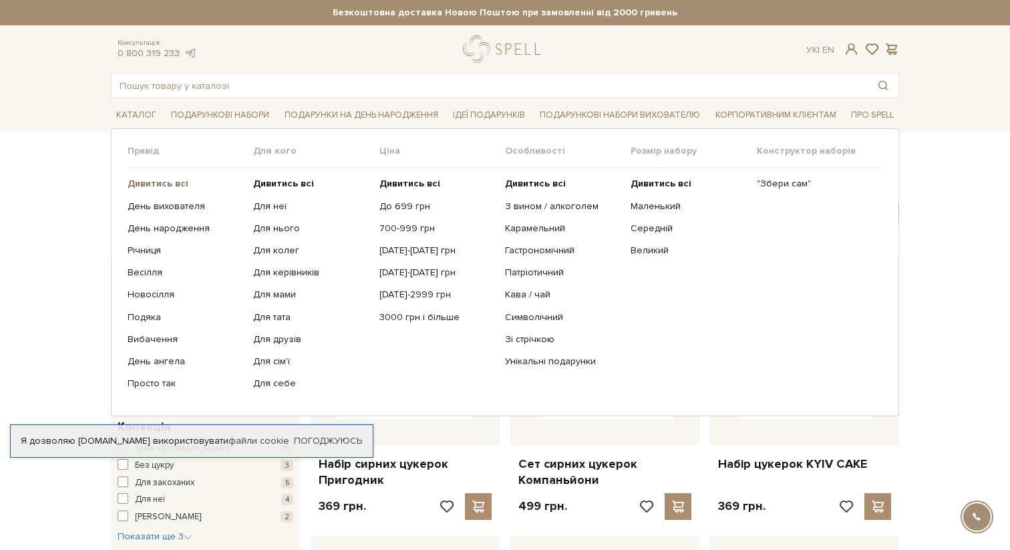
click at [160, 186] on b "Дивитись всі" at bounding box center [158, 183] width 61 height 11
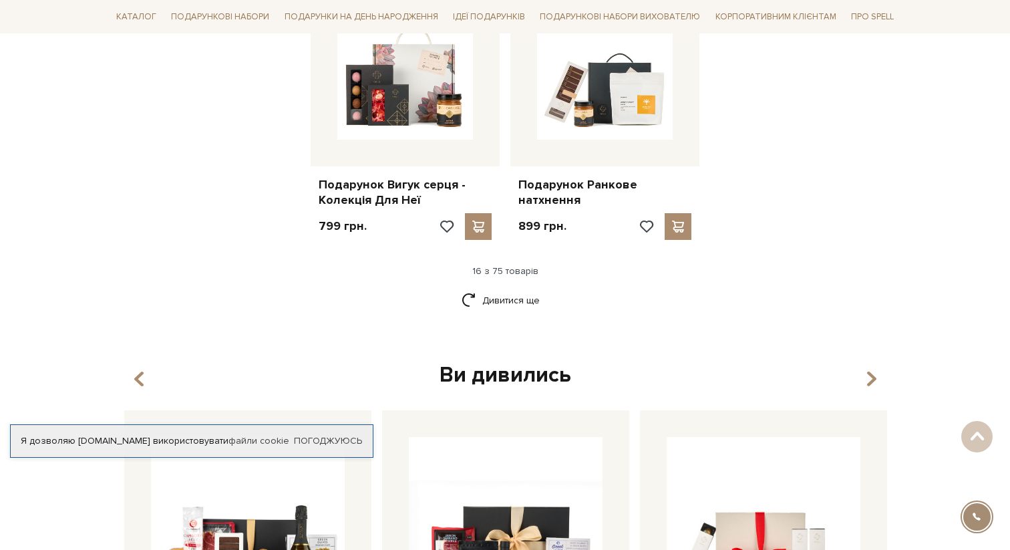
scroll to position [1709, 0]
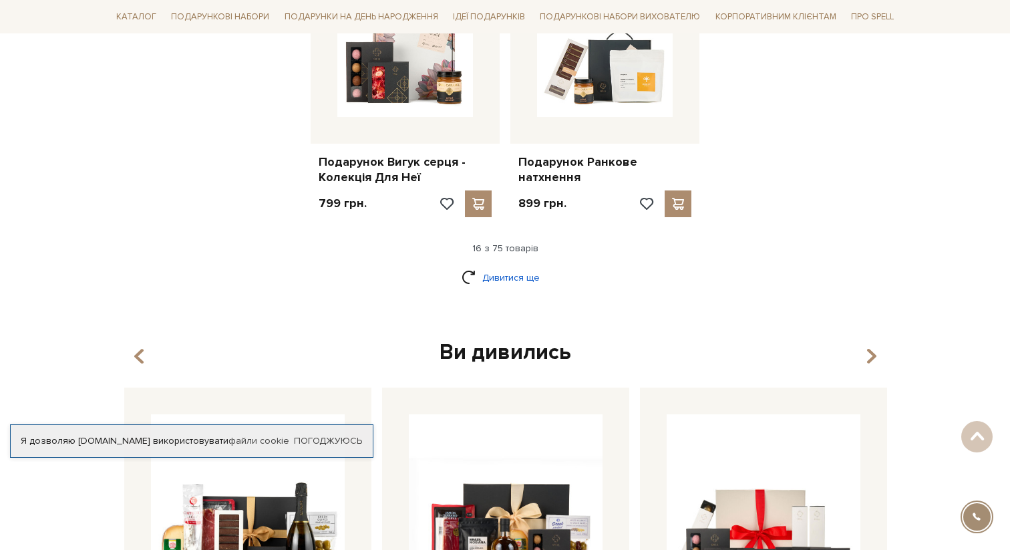
click at [512, 266] on link "Дивитися ще" at bounding box center [504, 277] width 87 height 23
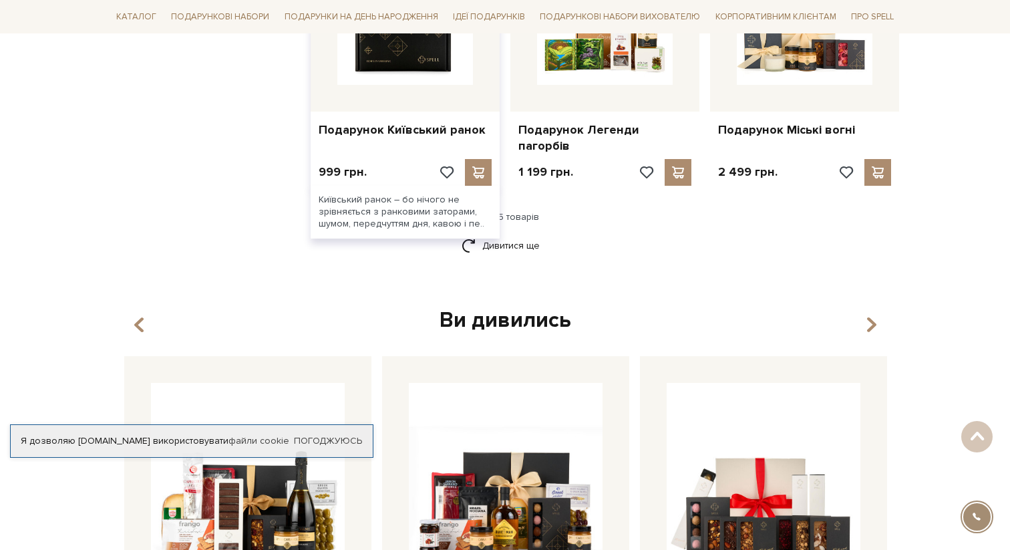
scroll to position [3147, 0]
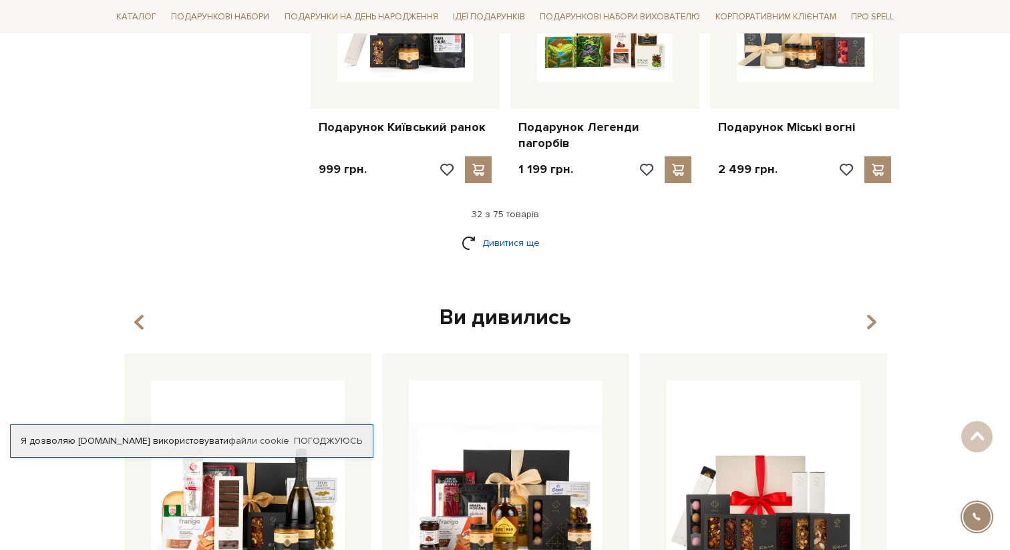
click at [520, 231] on link "Дивитися ще" at bounding box center [504, 242] width 87 height 23
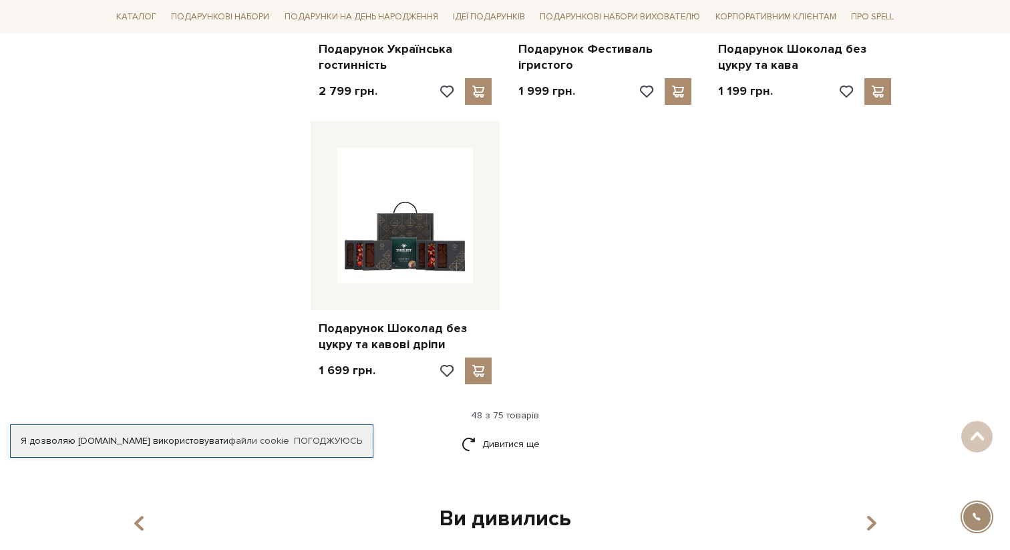
scroll to position [4652, 0]
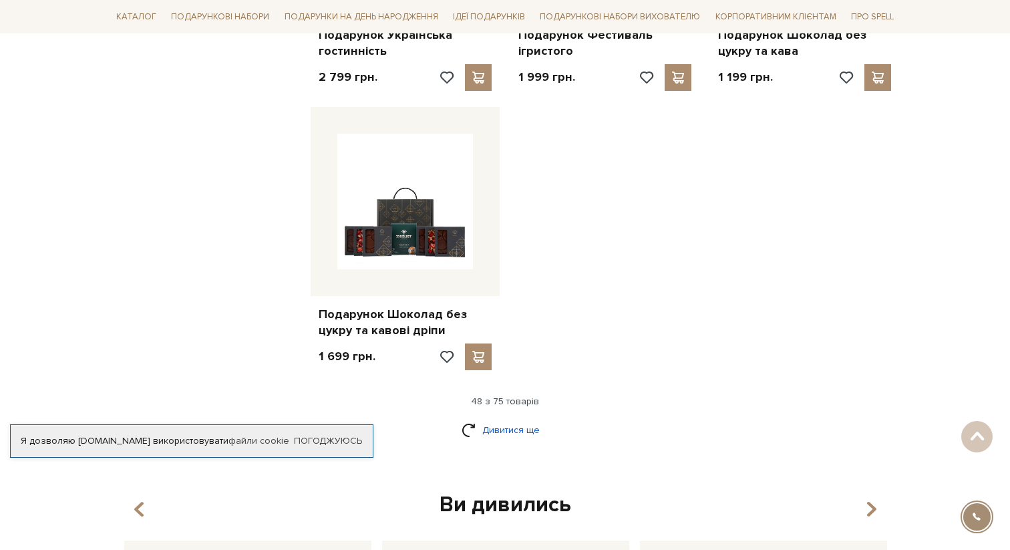
click at [499, 418] on link "Дивитися ще" at bounding box center [504, 429] width 87 height 23
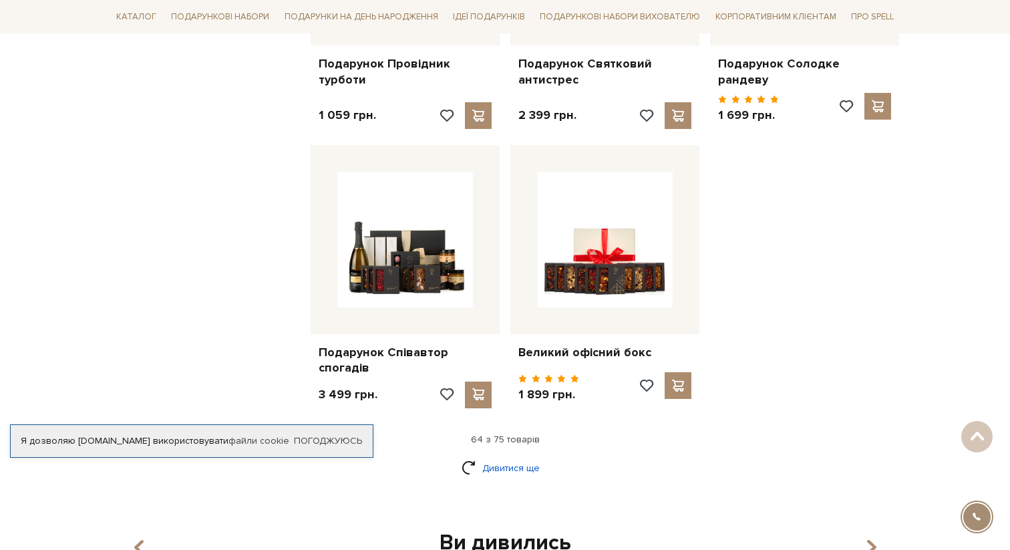
scroll to position [6100, 0]
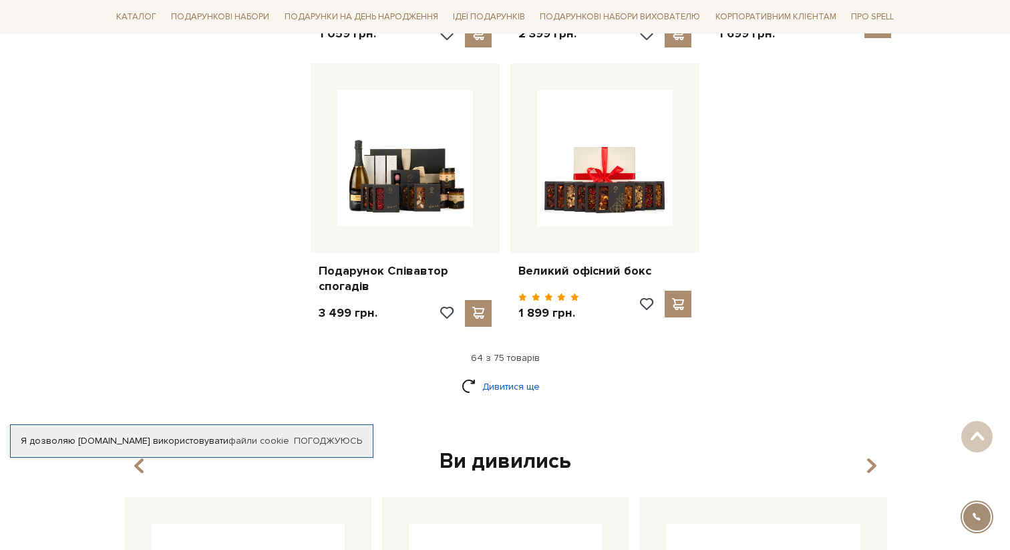
click at [510, 375] on link "Дивитися ще" at bounding box center [504, 386] width 87 height 23
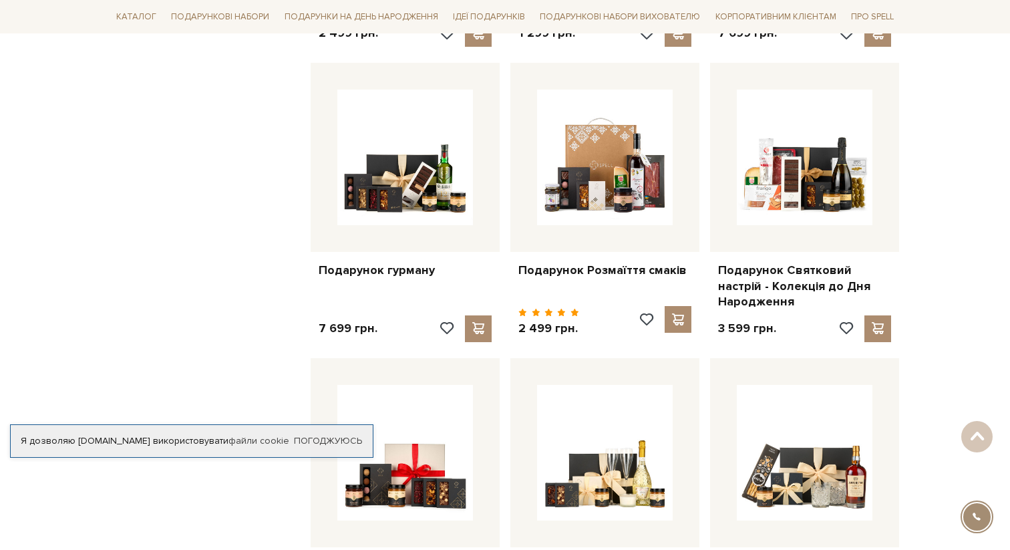
scroll to position [6615, 0]
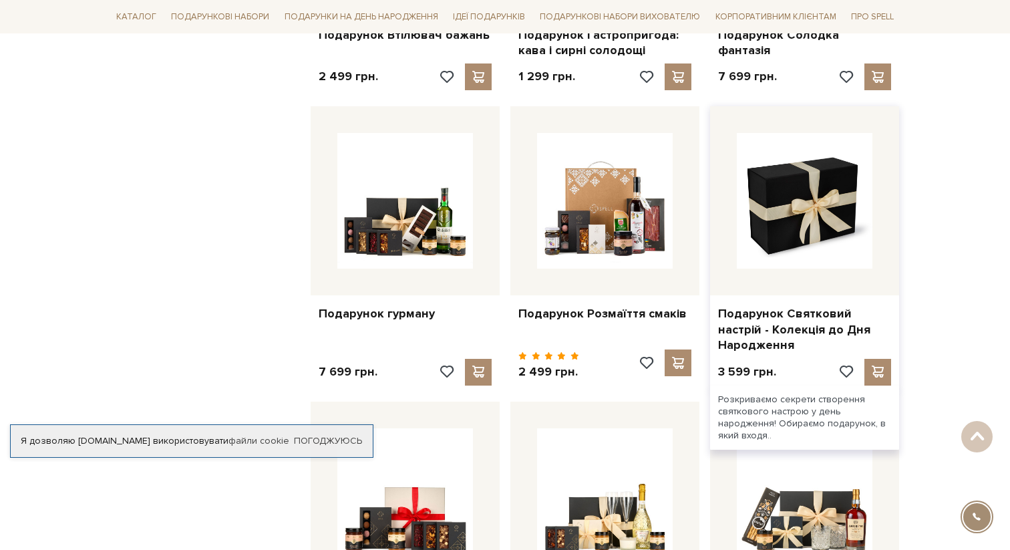
click at [752, 195] on img at bounding box center [805, 201] width 136 height 136
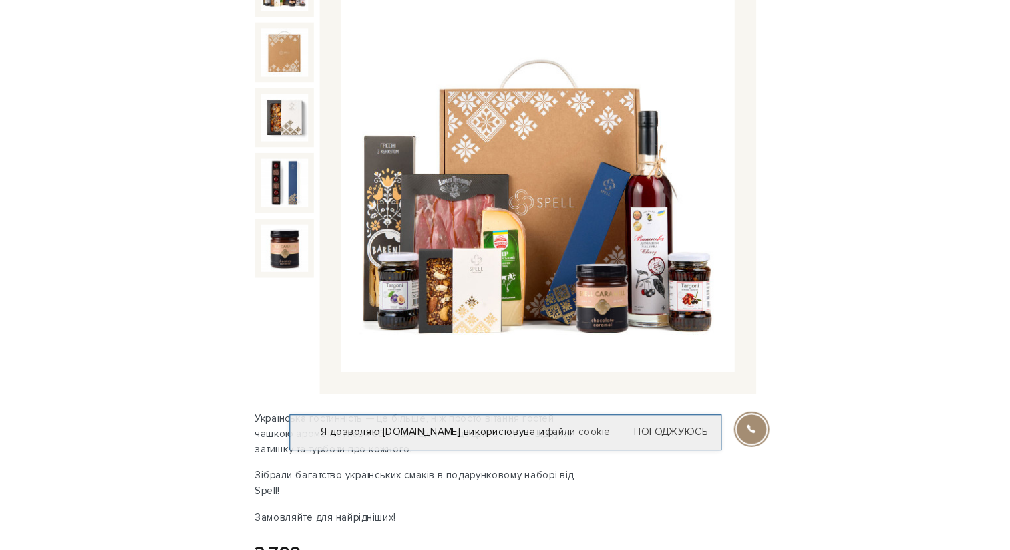
scroll to position [176, 0]
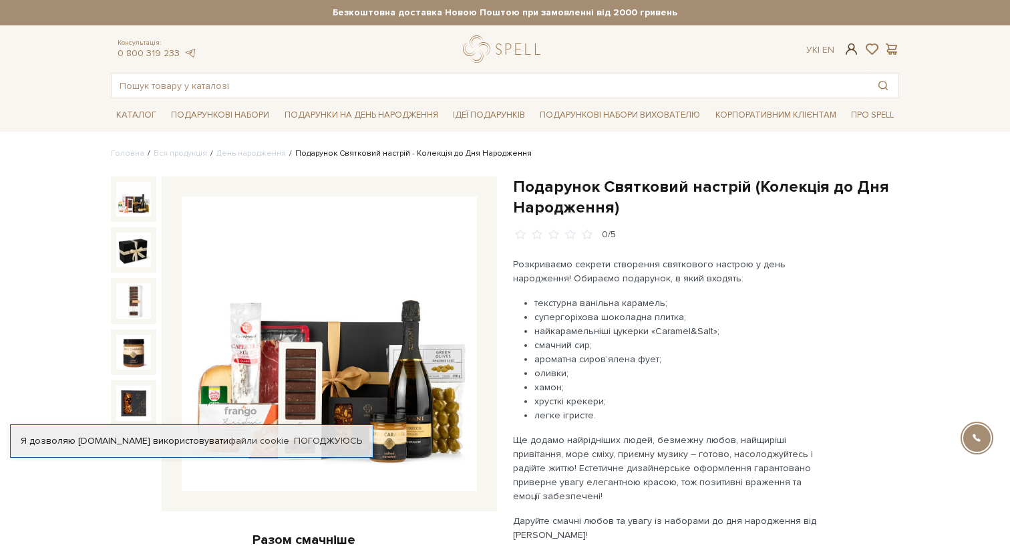
click at [852, 49] on span at bounding box center [851, 49] width 16 height 14
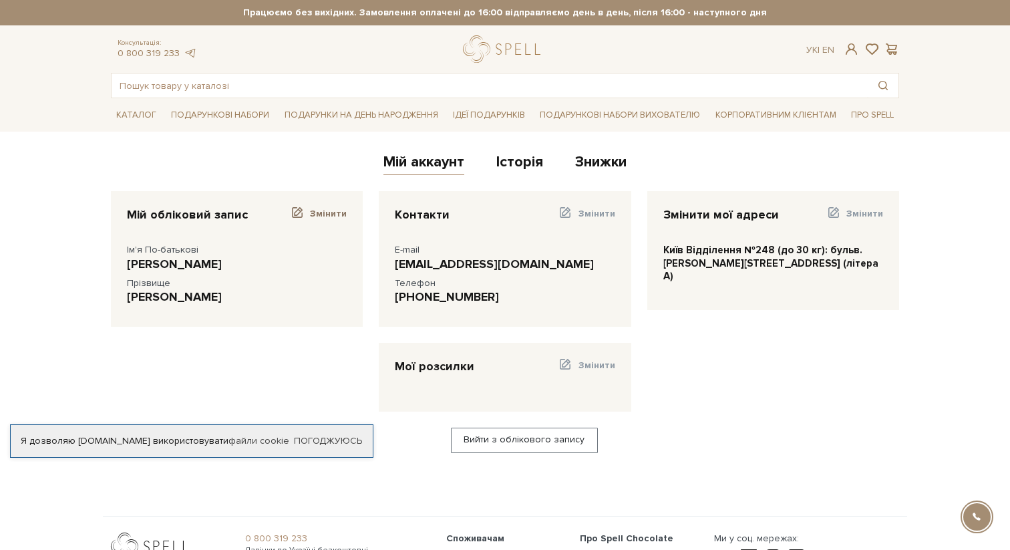
click at [331, 210] on span "Змінити" at bounding box center [328, 213] width 37 height 11
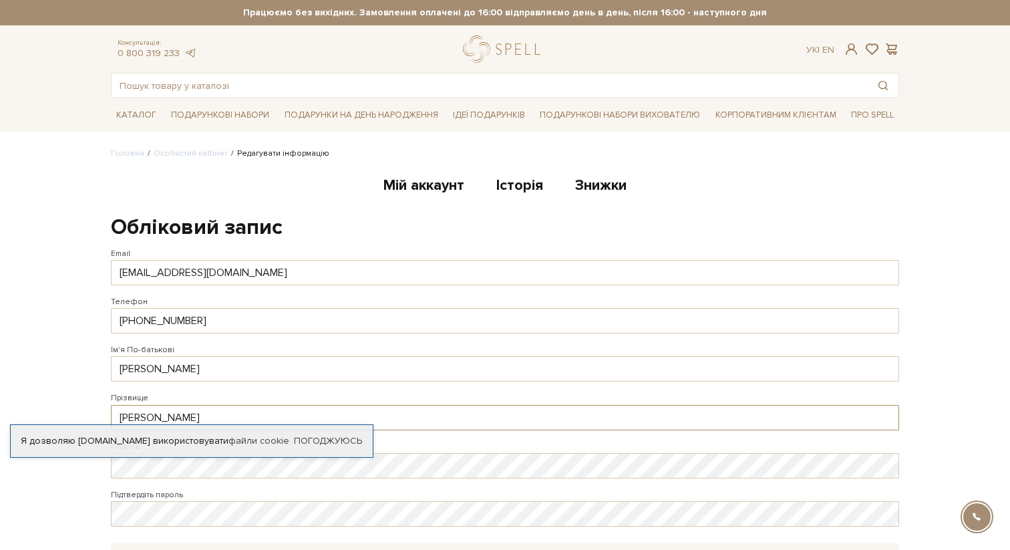
drag, startPoint x: 198, startPoint y: 413, endPoint x: 48, endPoint y: 415, distance: 149.6
click at [48, 415] on body "Подарункові набори SALE Корпоративним клієнтам Доставка і оплата Консультація: …" at bounding box center [505, 402] width 1010 height 804
type input "[PERSON_NAME]"
click at [33, 345] on body "Подарункові набори SALE Корпоративним клієнтам Доставка і оплата Консультація: …" at bounding box center [505, 402] width 1010 height 804
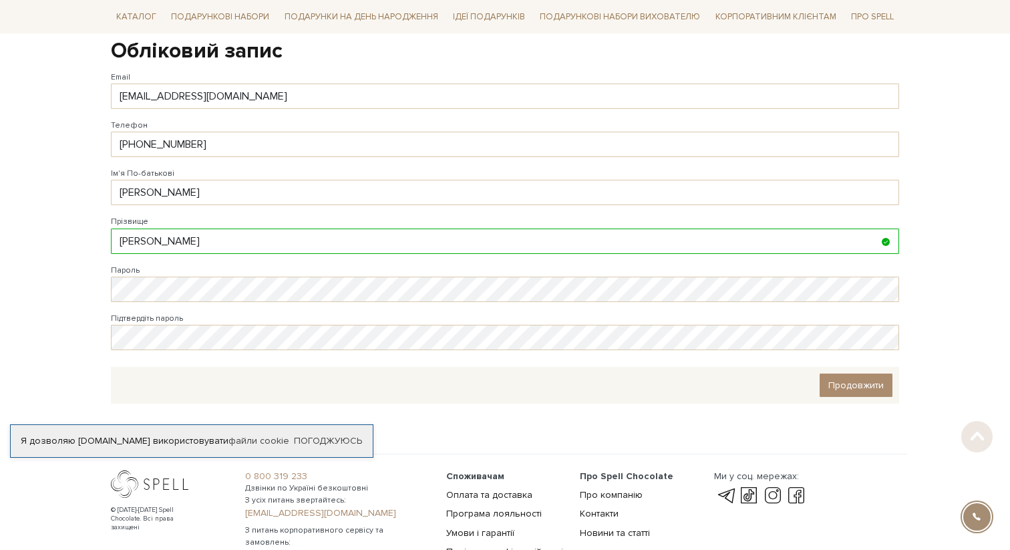
scroll to position [184, 0]
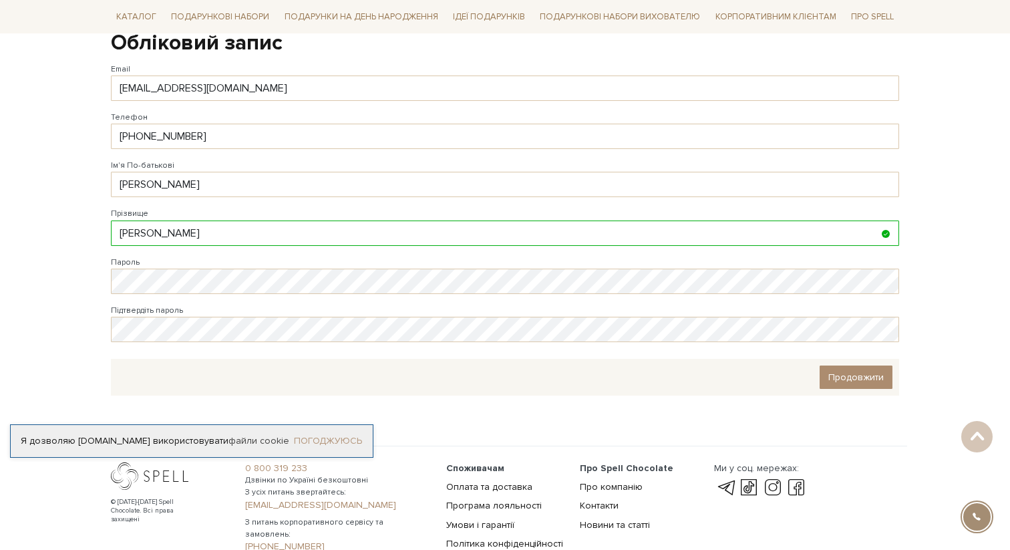
click at [325, 442] on link "Погоджуюсь" at bounding box center [328, 441] width 68 height 12
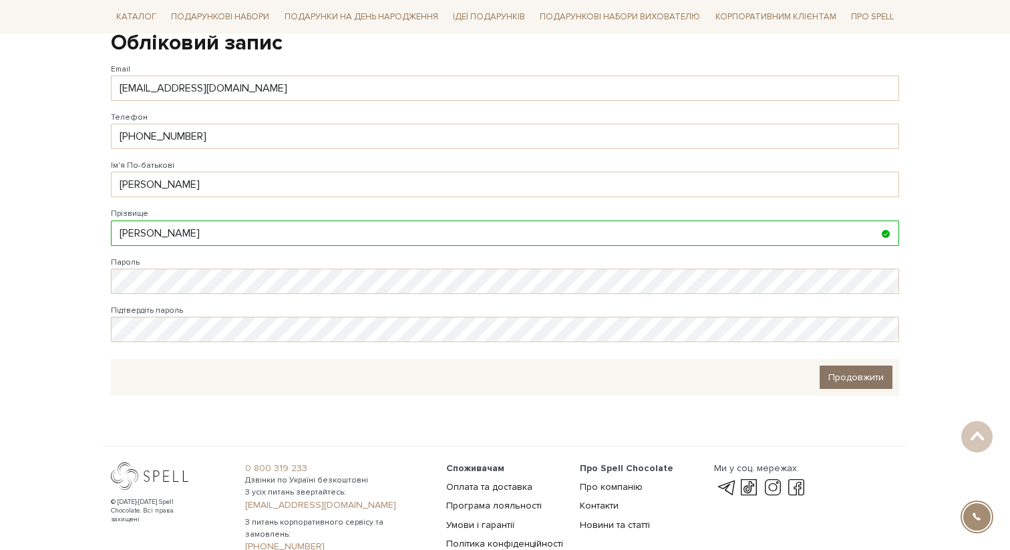
click at [865, 377] on span "Продовжити" at bounding box center [855, 376] width 55 height 11
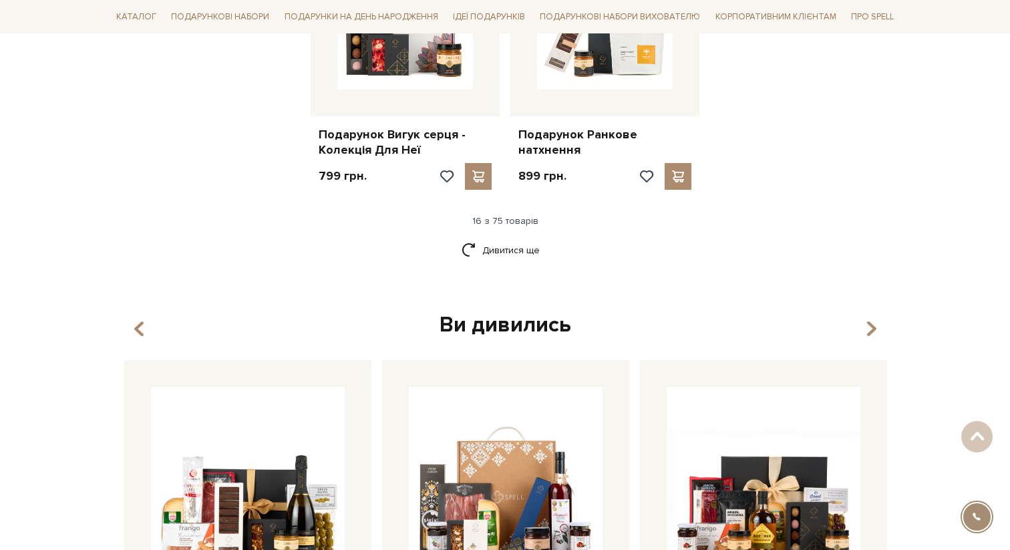
scroll to position [1639, 0]
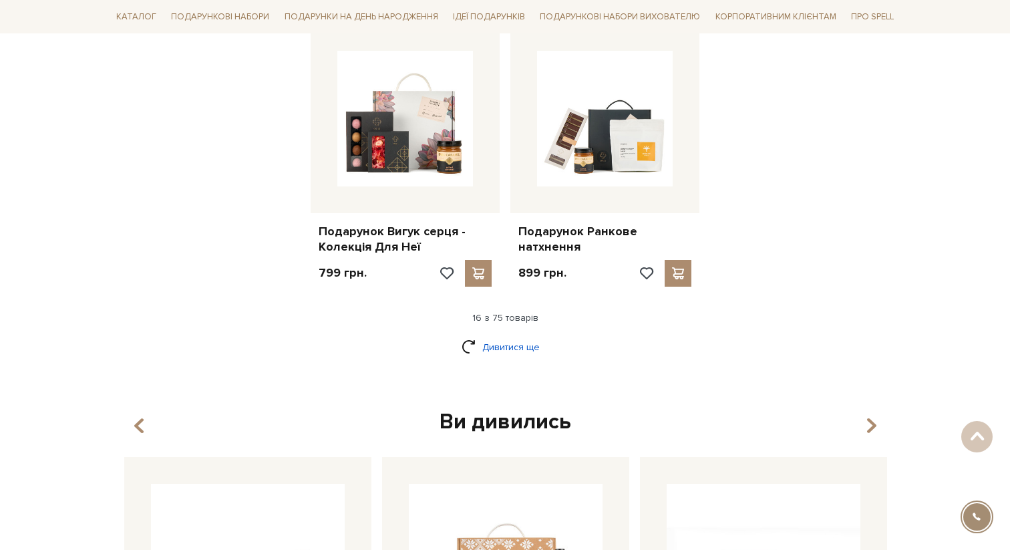
click at [512, 345] on link "Дивитися ще" at bounding box center [504, 346] width 87 height 23
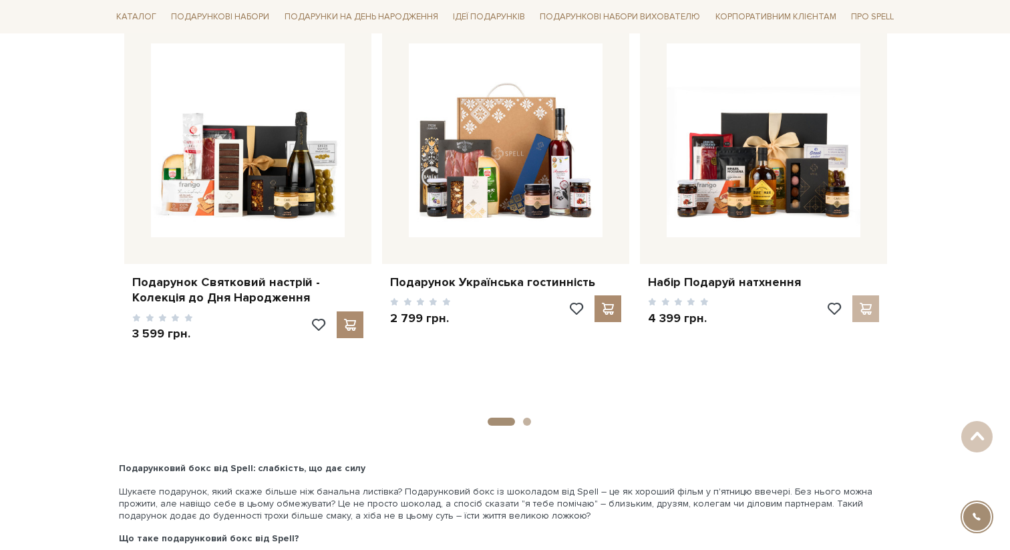
scroll to position [3479, 0]
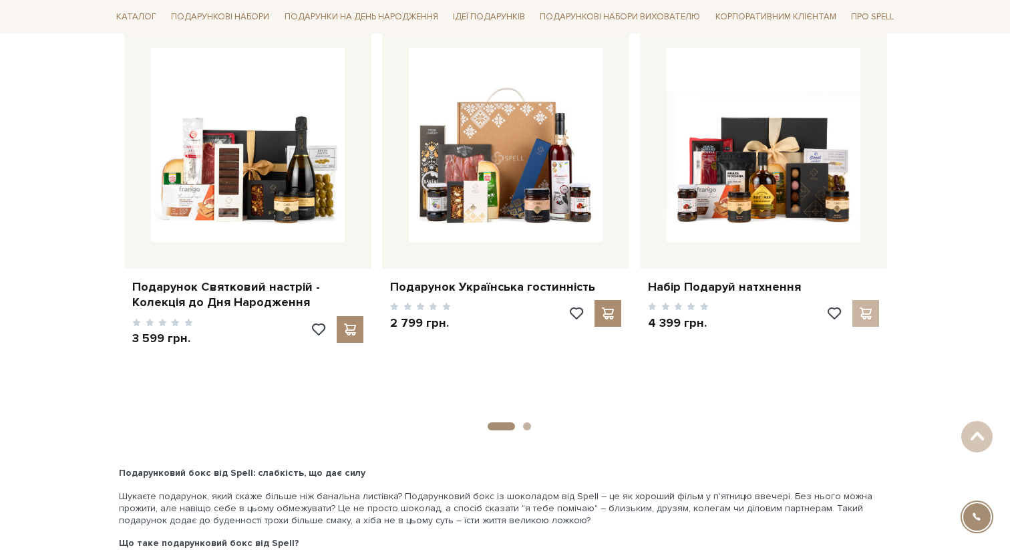
click at [501, 422] on button "1" at bounding box center [500, 426] width 27 height 8
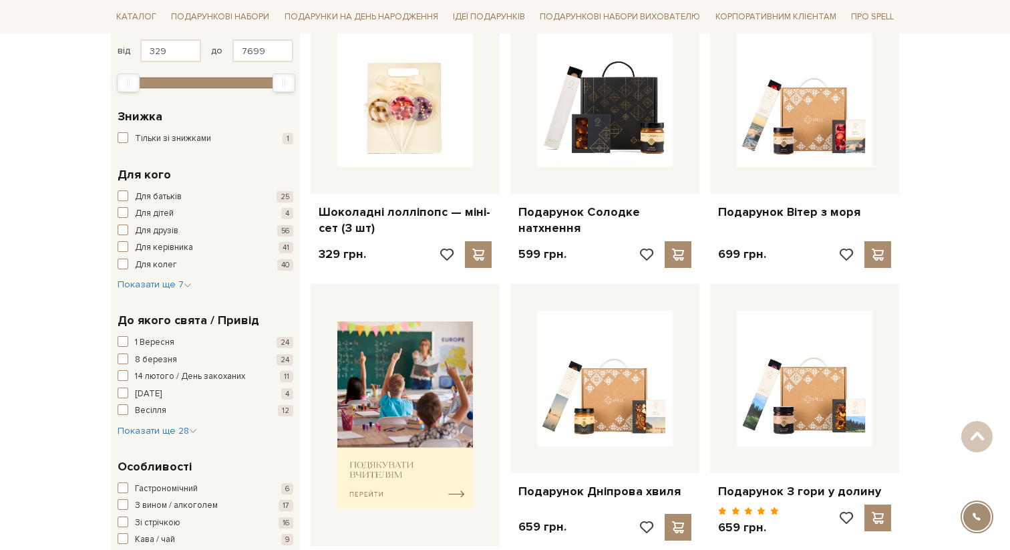
scroll to position [0, 0]
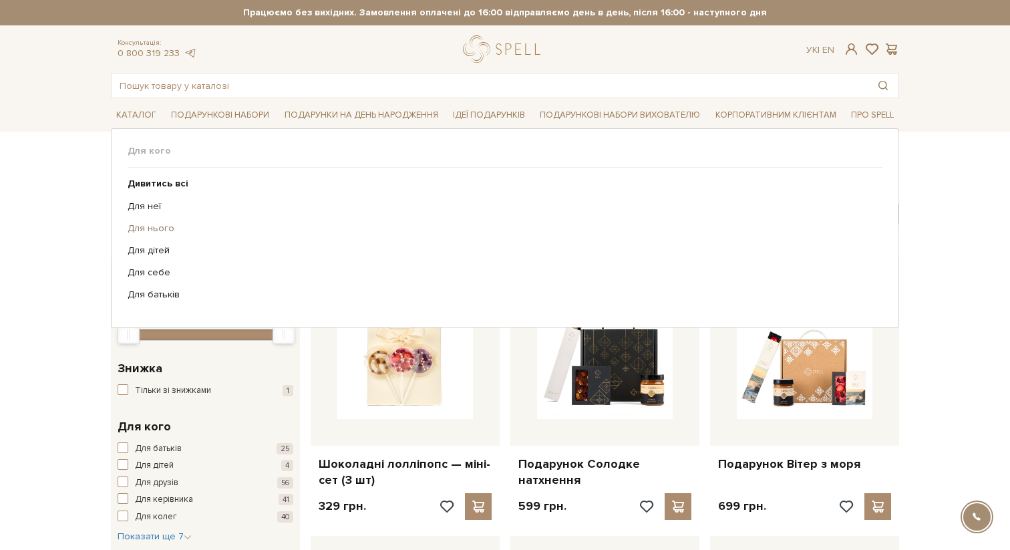
click at [145, 228] on link "Для нього" at bounding box center [500, 228] width 745 height 12
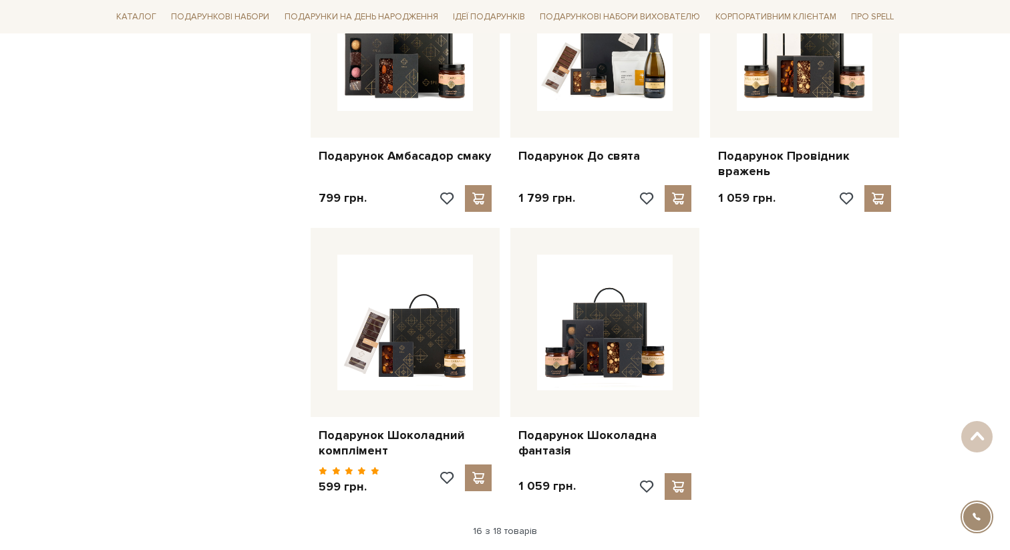
scroll to position [1545, 0]
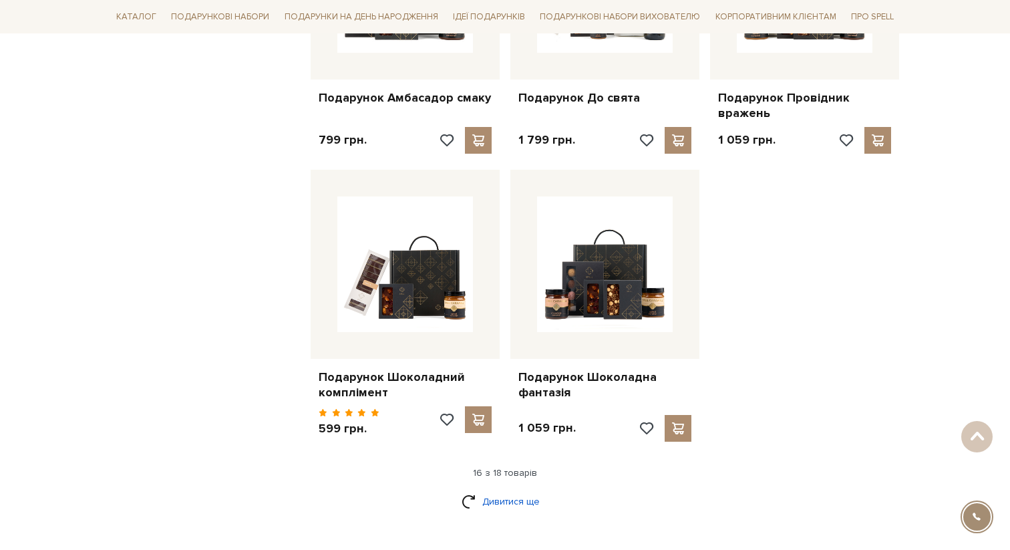
click at [499, 504] on link "Дивитися ще" at bounding box center [504, 500] width 87 height 23
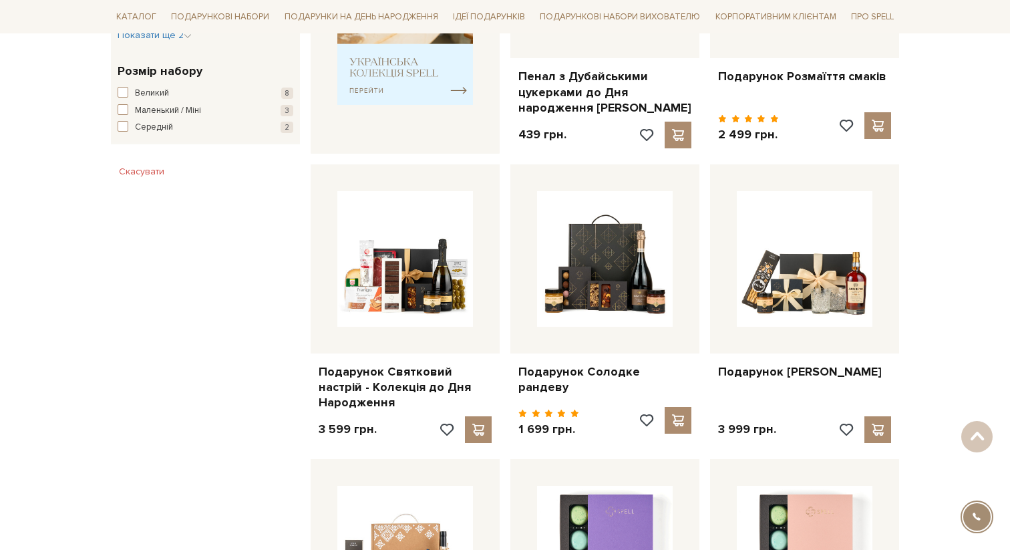
scroll to position [679, 0]
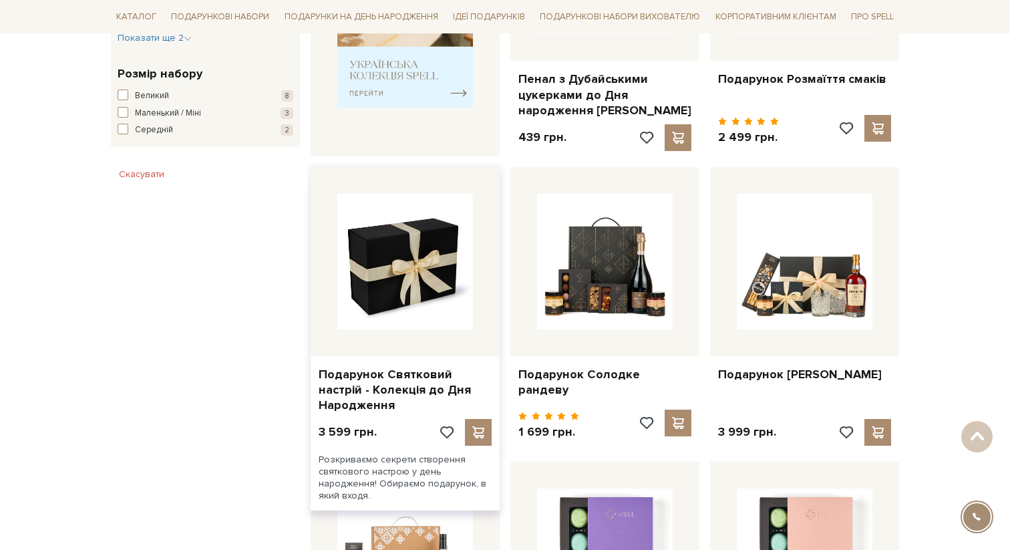
click at [419, 321] on img at bounding box center [405, 262] width 136 height 136
